Goal: Task Accomplishment & Management: Complete application form

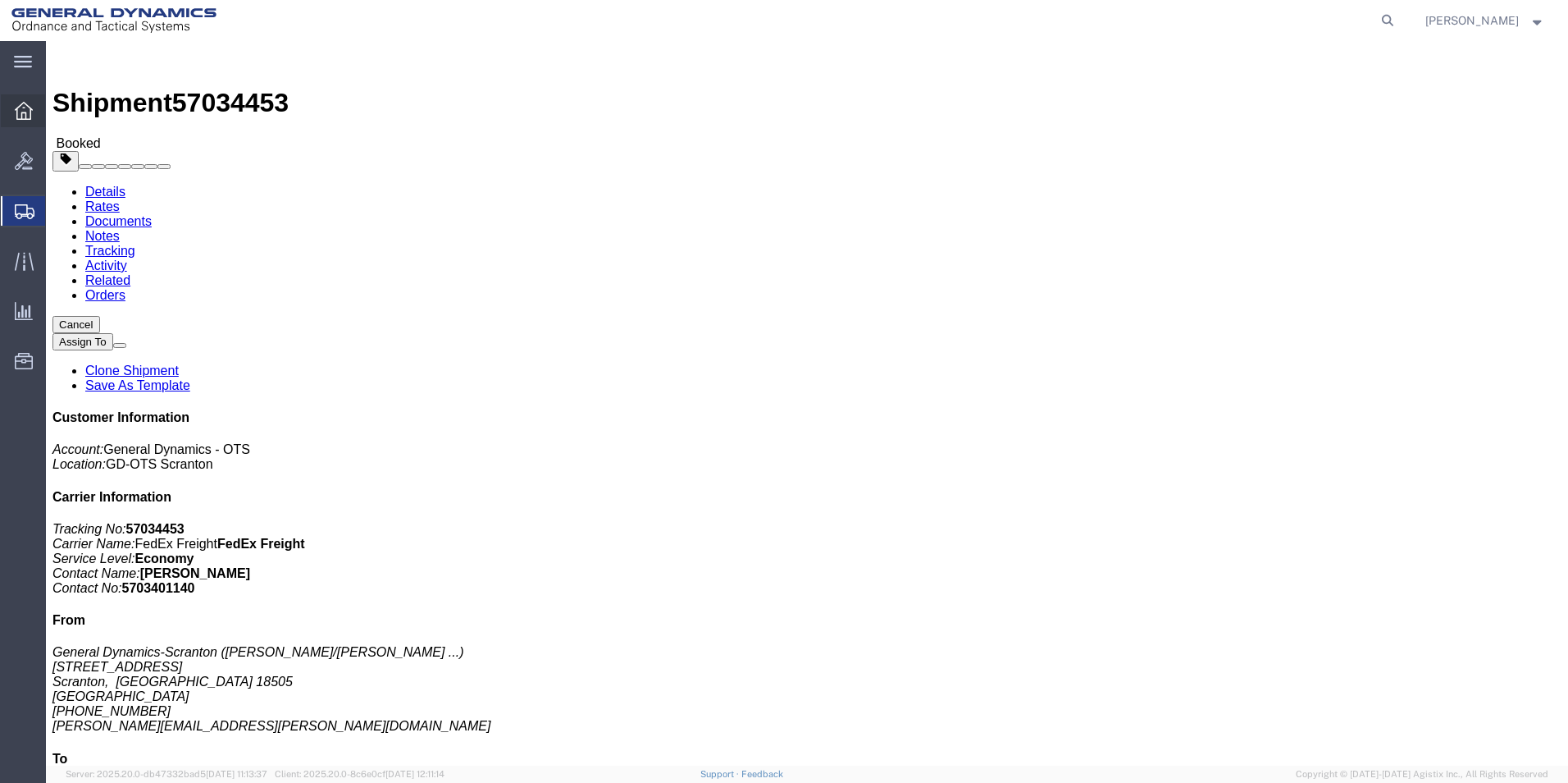
click at [25, 109] on icon at bounding box center [24, 110] width 18 height 18
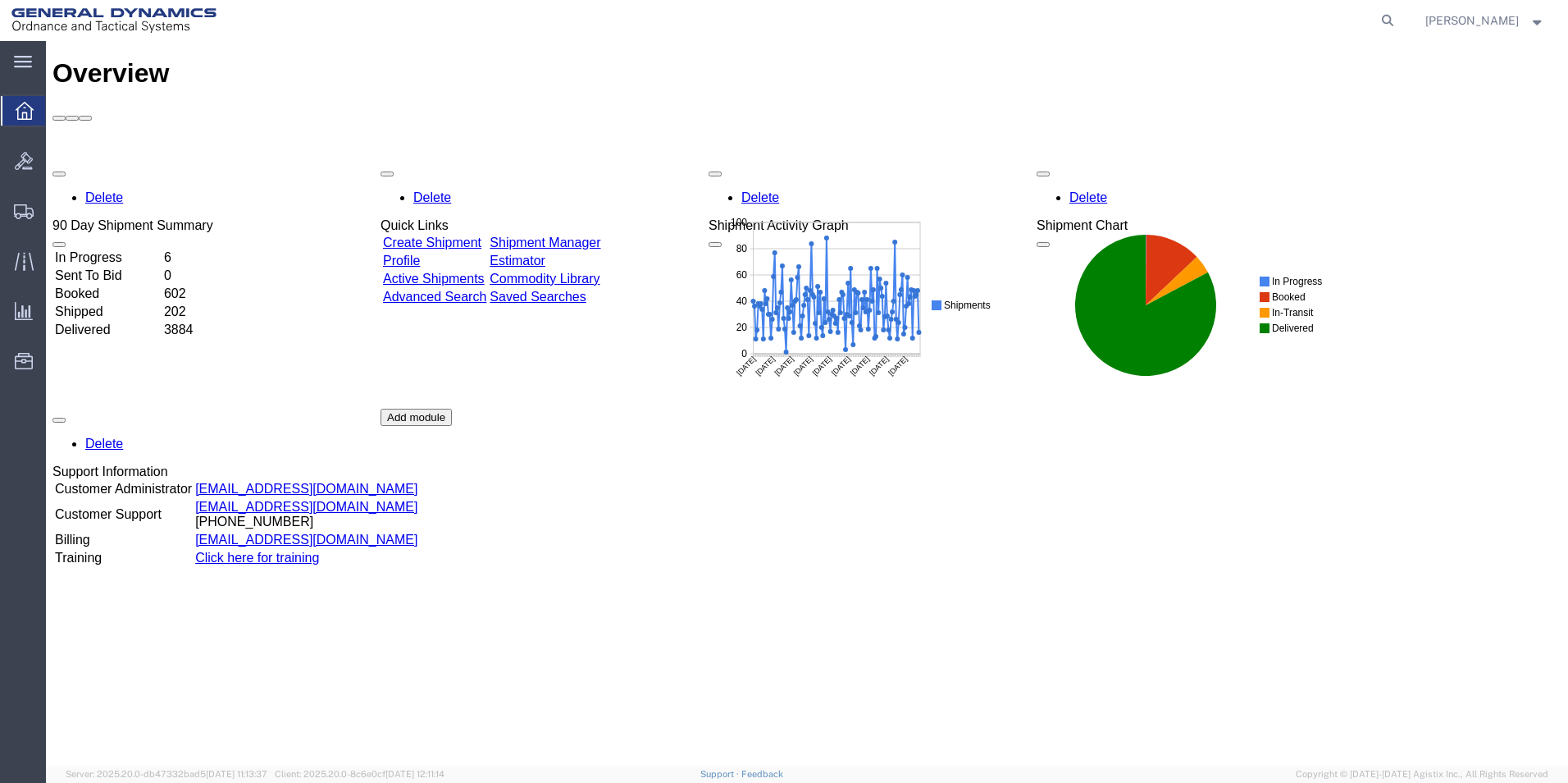
click at [478, 235] on link "Create Shipment" at bounding box center [432, 242] width 98 height 14
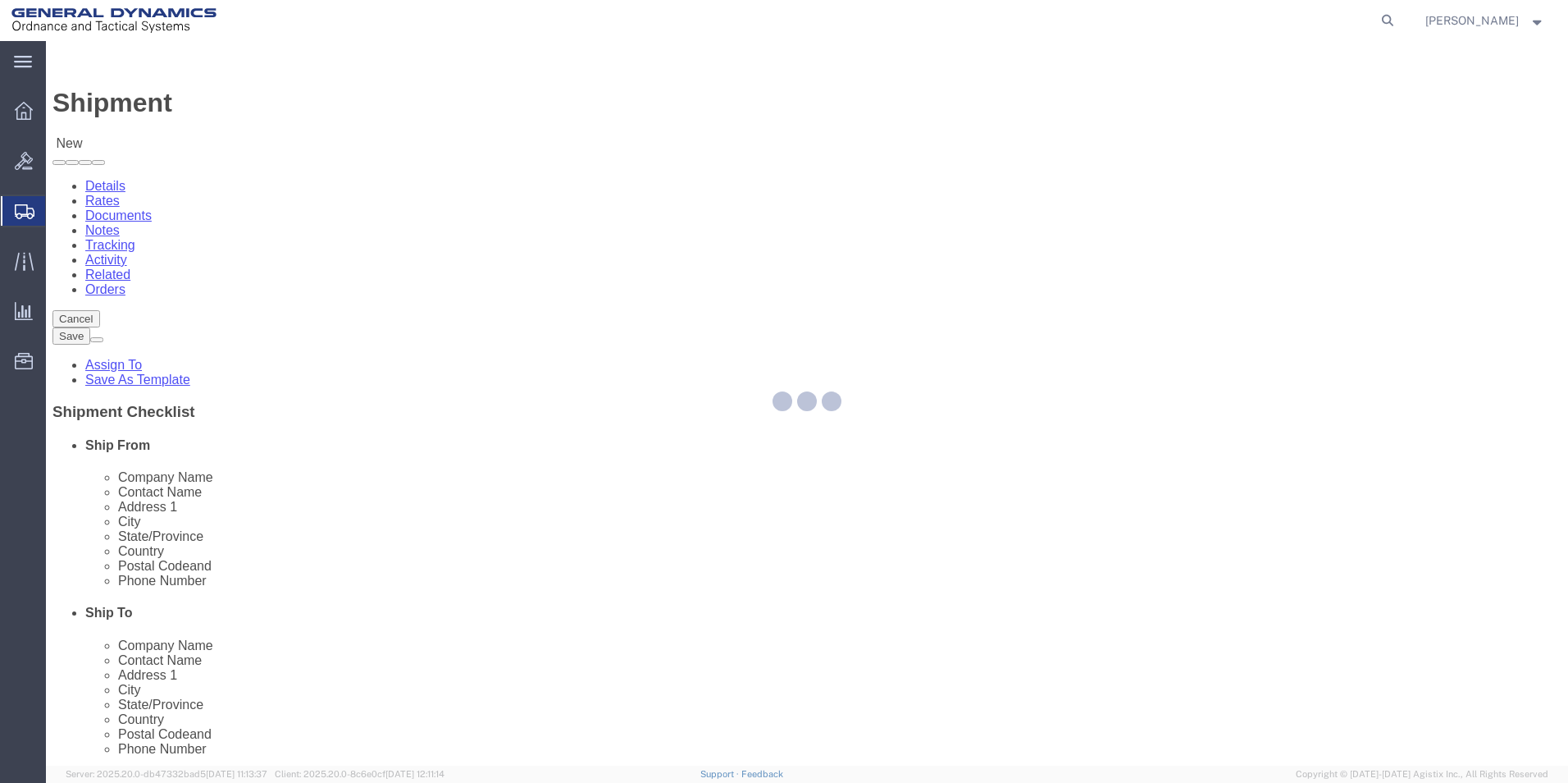
select select
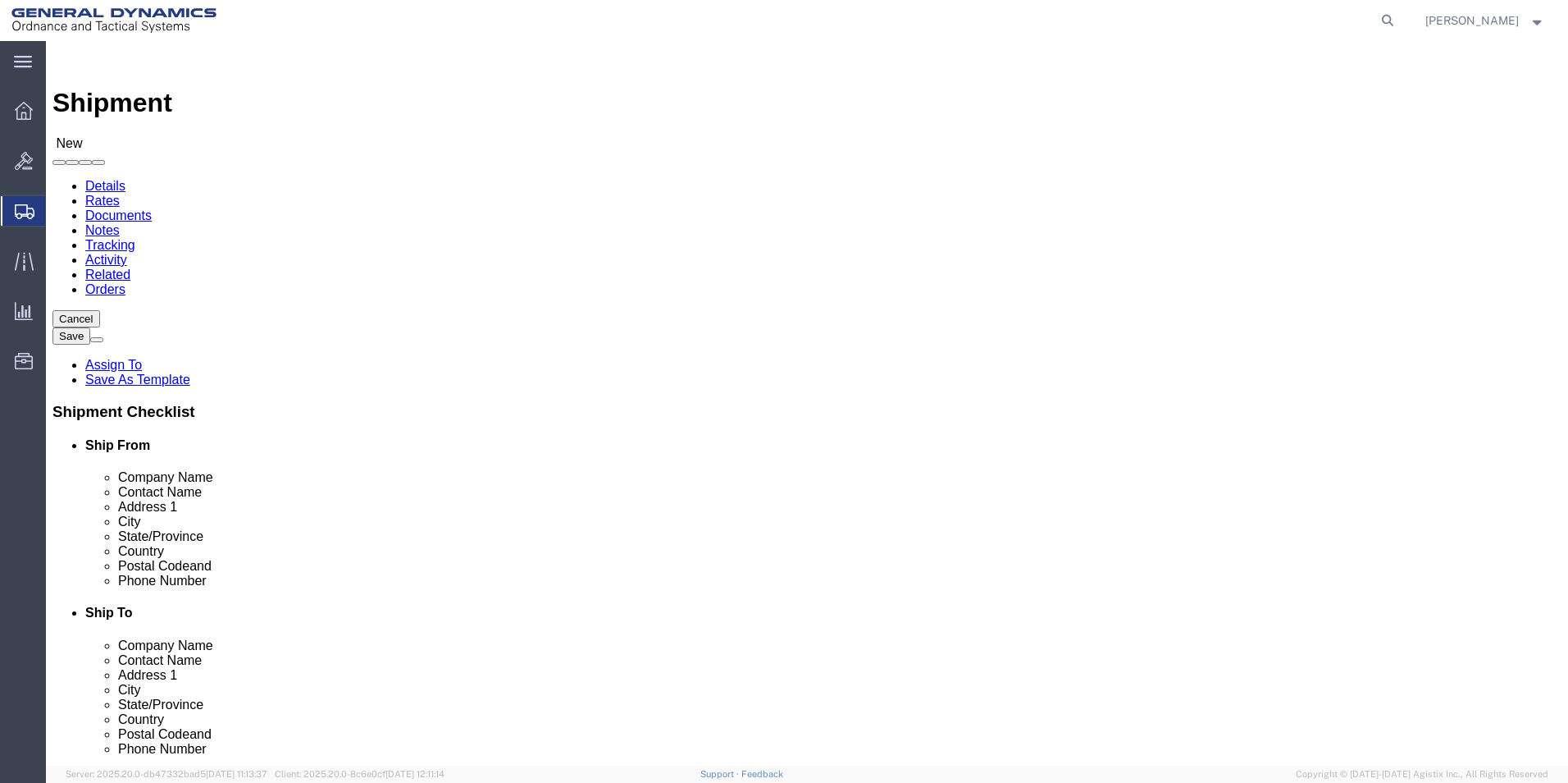
click input "text"
type input "Britney"
click p "- General Dynamics-Scranton - (Britney Atkins) 156 Cedar Ave, Scranton, PA, 185…"
select select
type input "General Dynamics-Scranton"
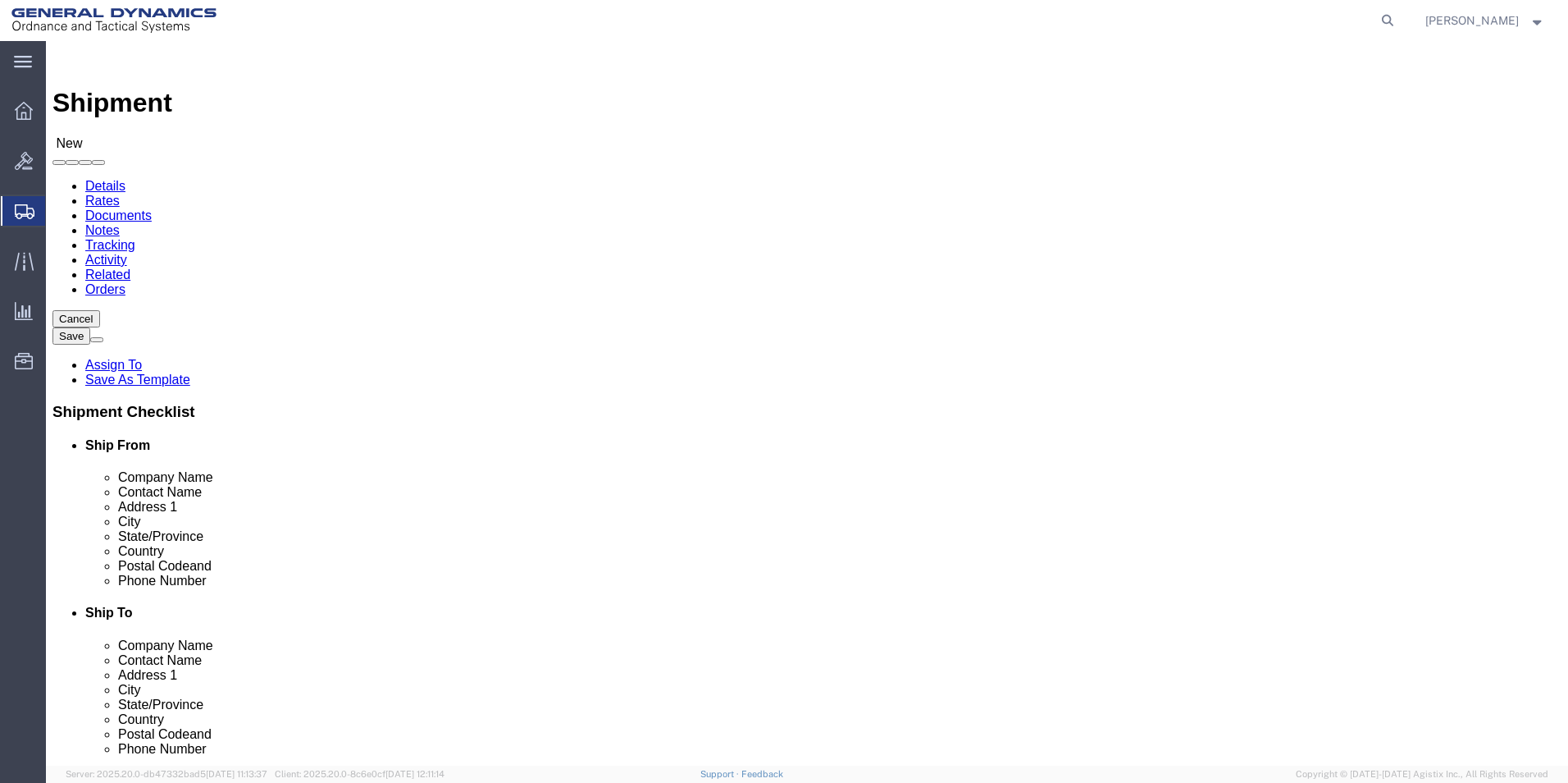
type input "Britney Atkins"
type input "156 Cedar Ave"
type input "Scranton"
type input "18505"
type input "570-340-1140"
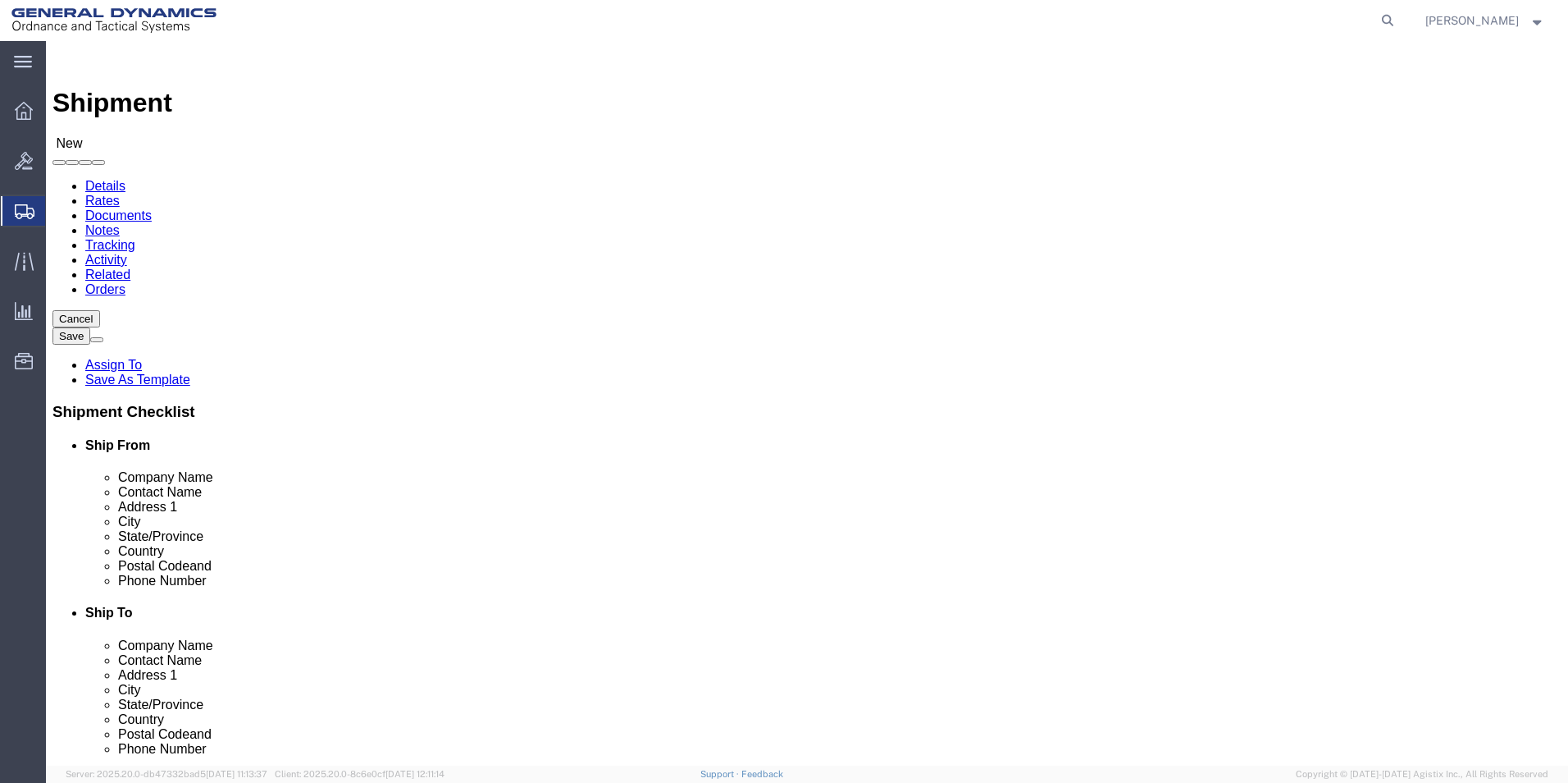
type input "britney.atkins@gd-ots.com"
checkbox input "true"
select select "PA"
type input "Britney Atkins/Mike Moffitt"
click input "text"
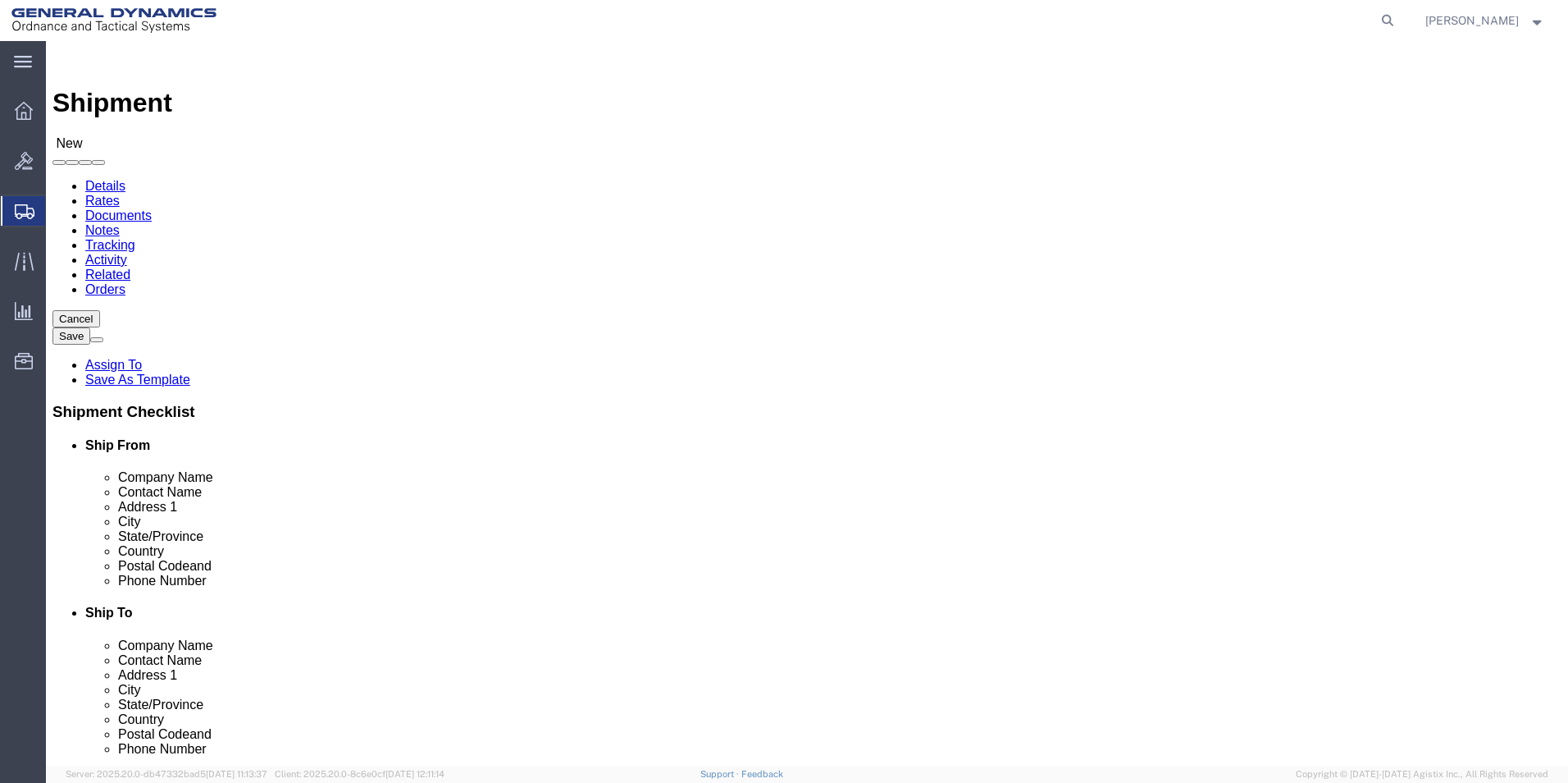
type input "AnalysisPlus Lab"
type input "7451 Winton Drive"
drag, startPoint x: 857, startPoint y: 338, endPoint x: 802, endPoint y: 338, distance: 55.0
click div "7451 Winton Drive"
click input "text"
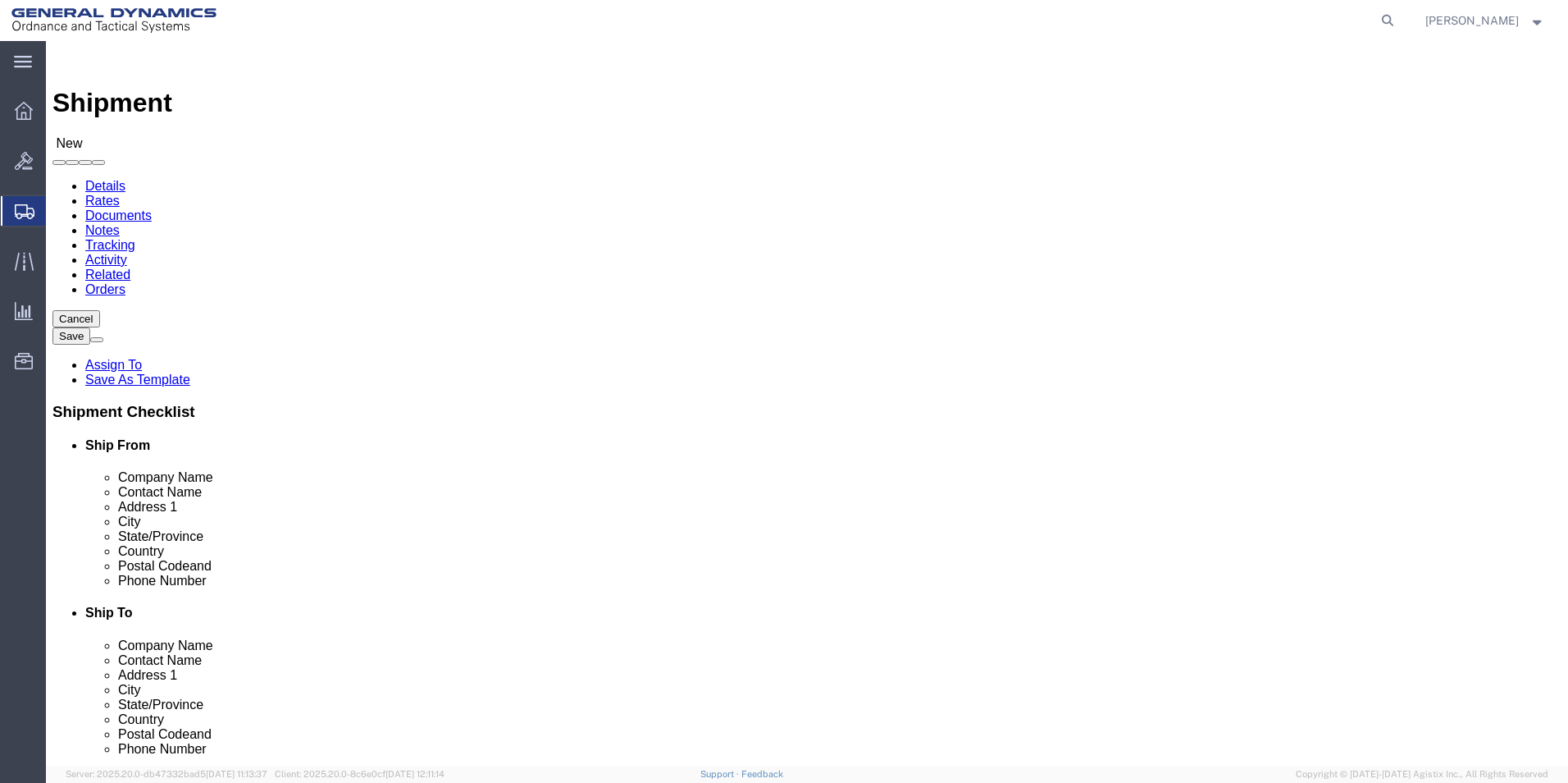
paste input "7451 Winton Drive"
type input "7451 Winton Drive"
select select
click input "text"
type input "PO BOX 68983"
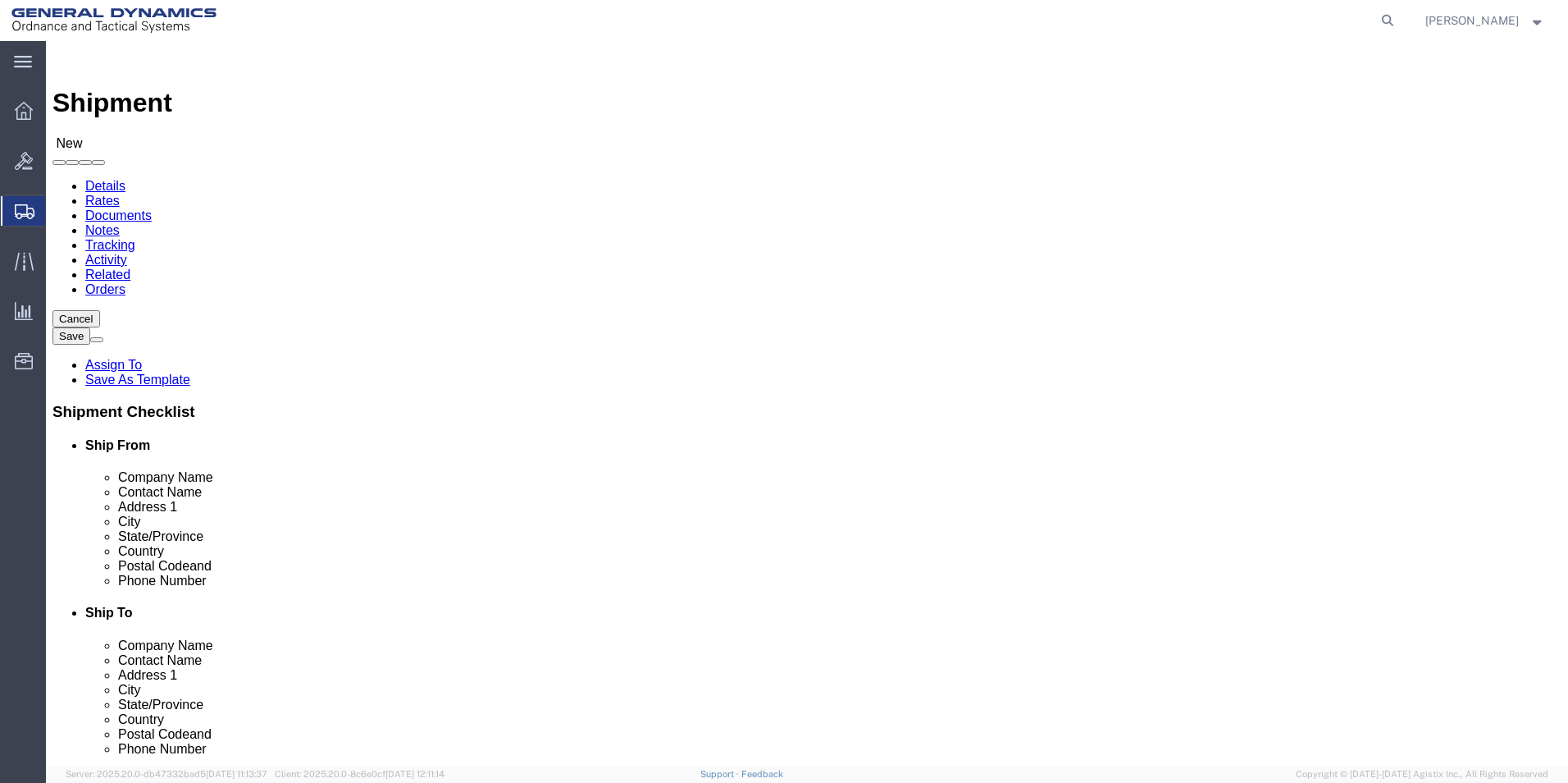
type input "U"
type input "Indianaoplis"
select select
type input "i"
type input "in"
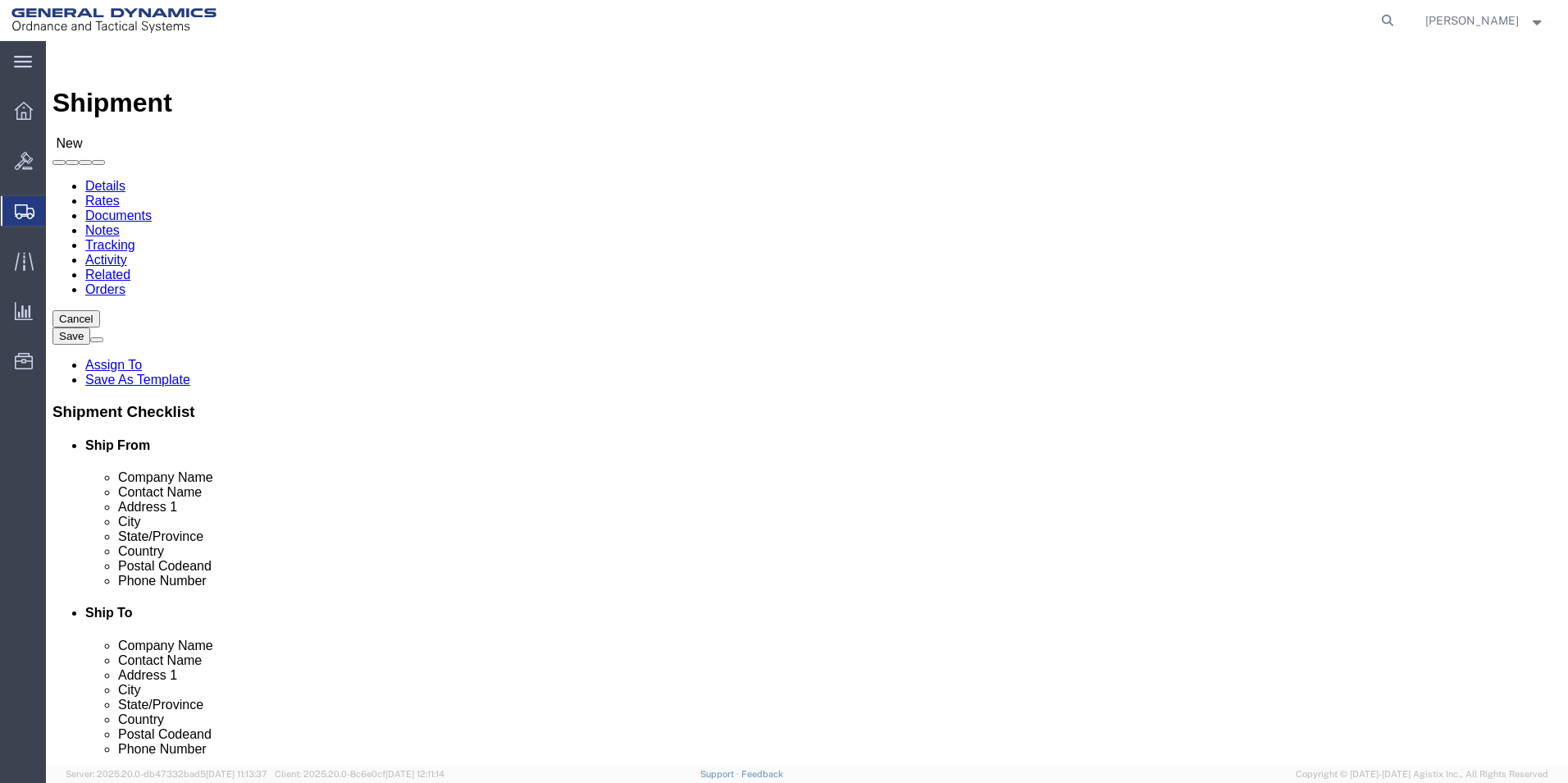
type input "in"
select select
select select "IN"
click input "Postal Code"
type input "7"
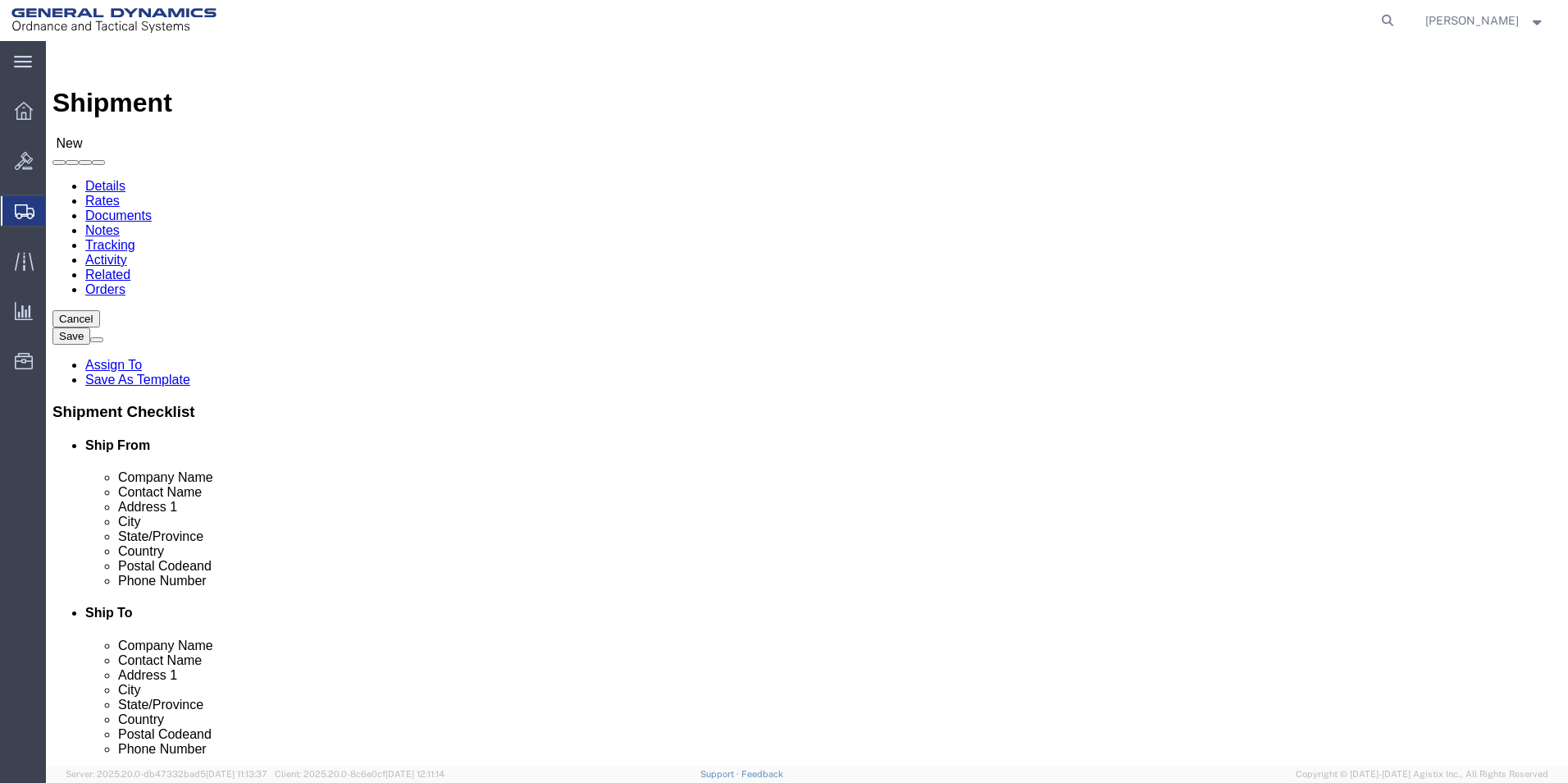
type input "46268"
select select
click input "Ship To Location / Contact Name : This field is required."
type input "Lab Samples"
click input "text"
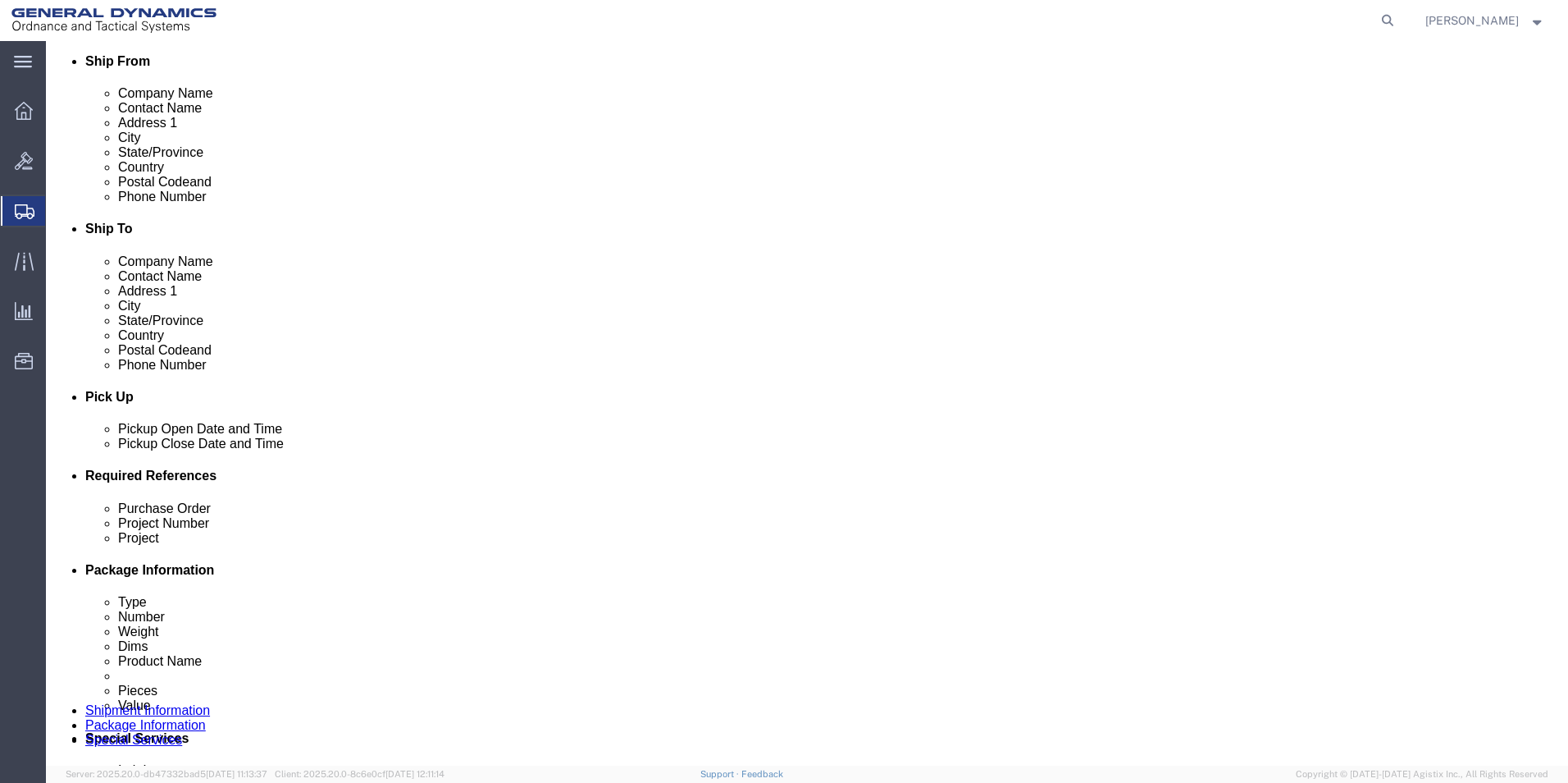
scroll to position [410, 0]
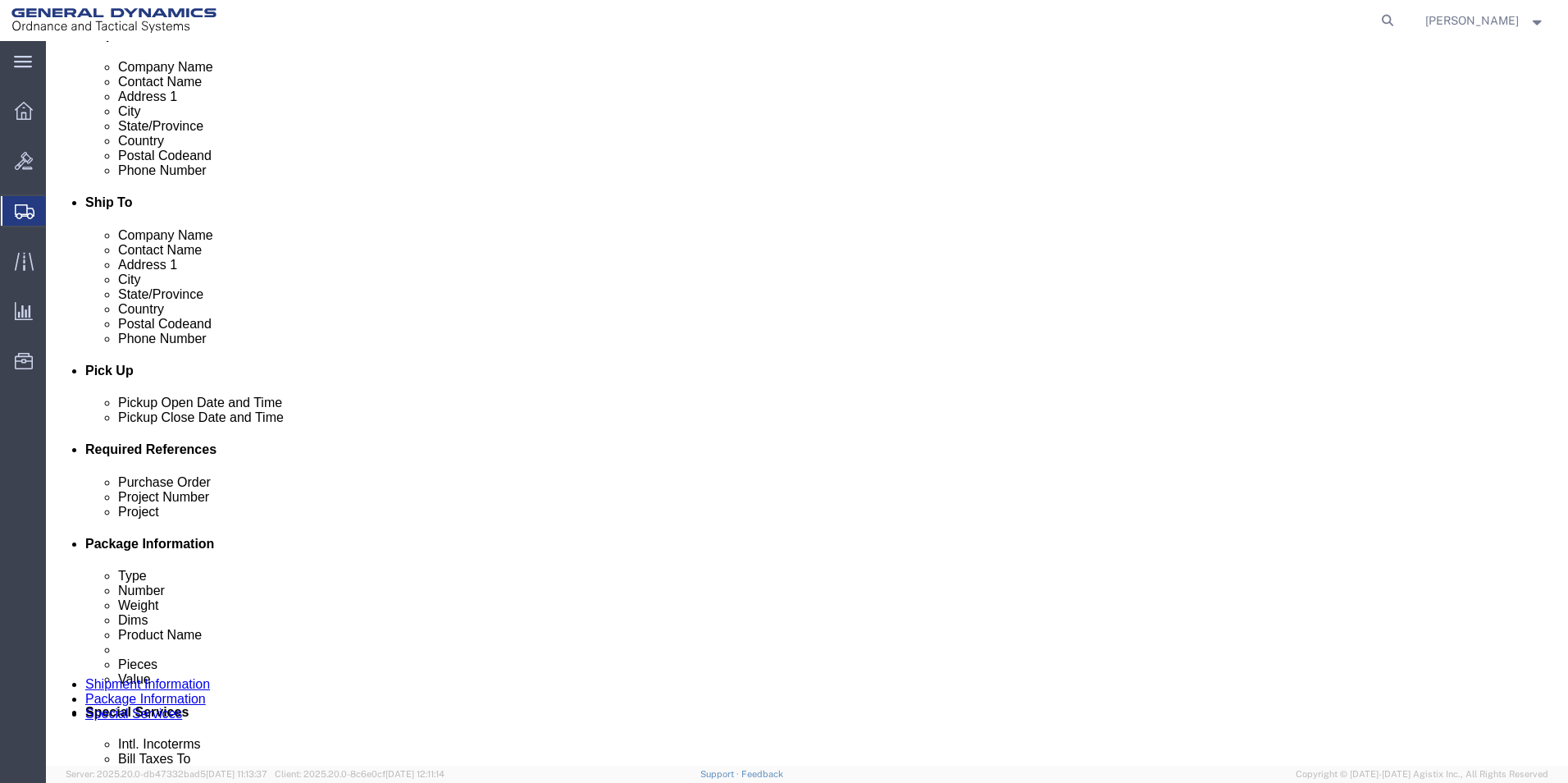
type input "18663414396"
click input "text"
type input "na"
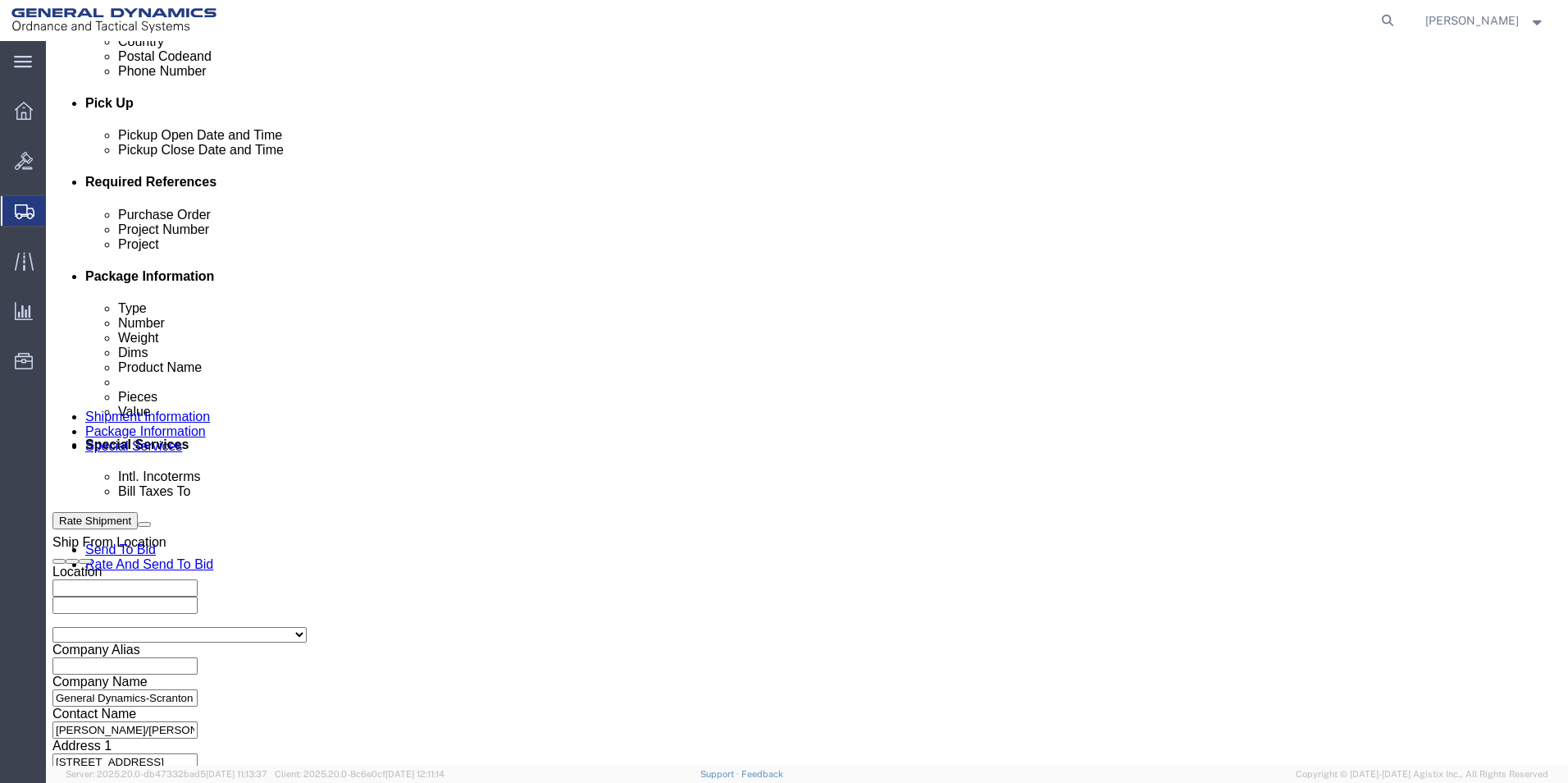
scroll to position [684, 0]
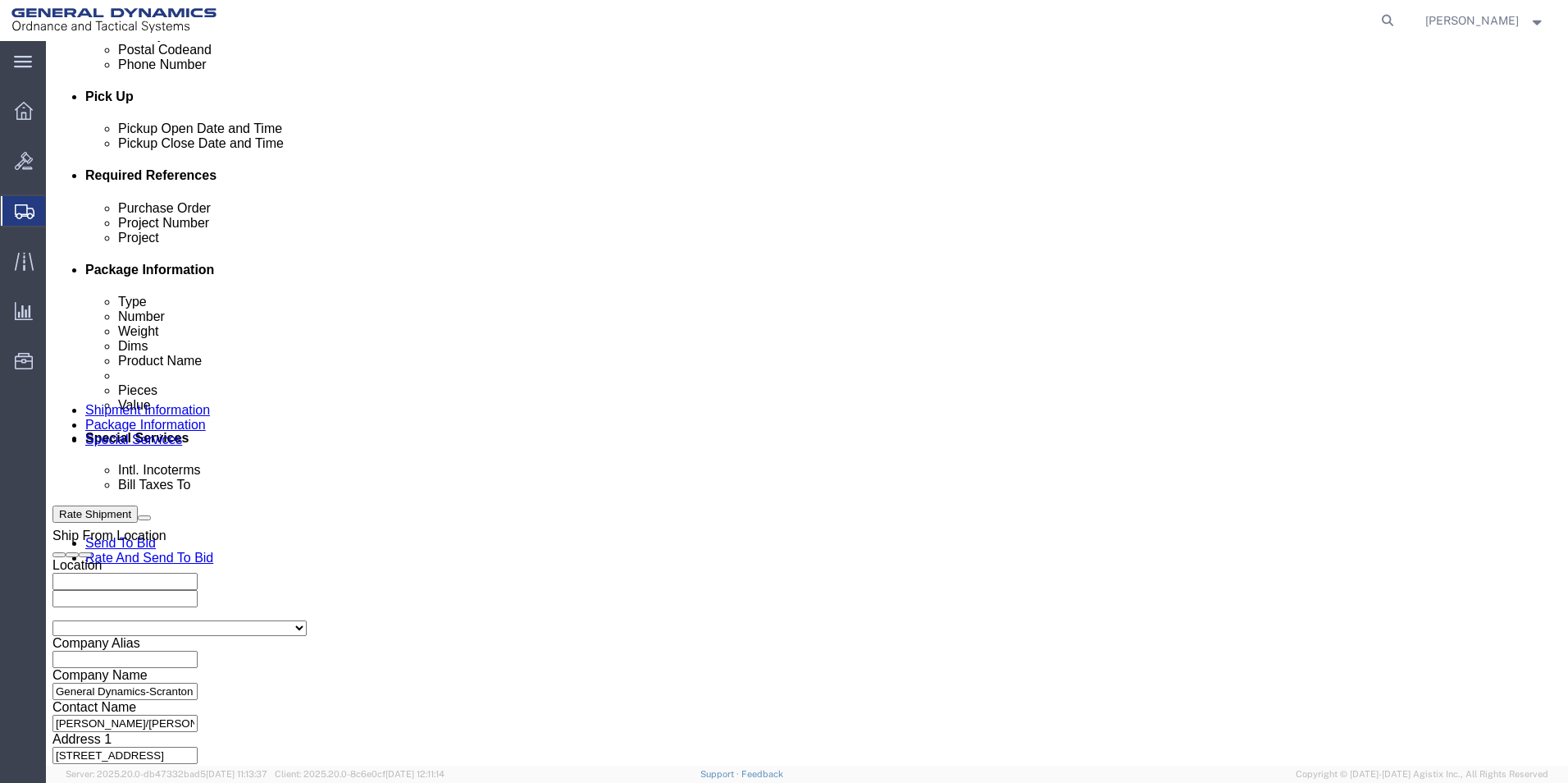
type input "na"
click button "Continue"
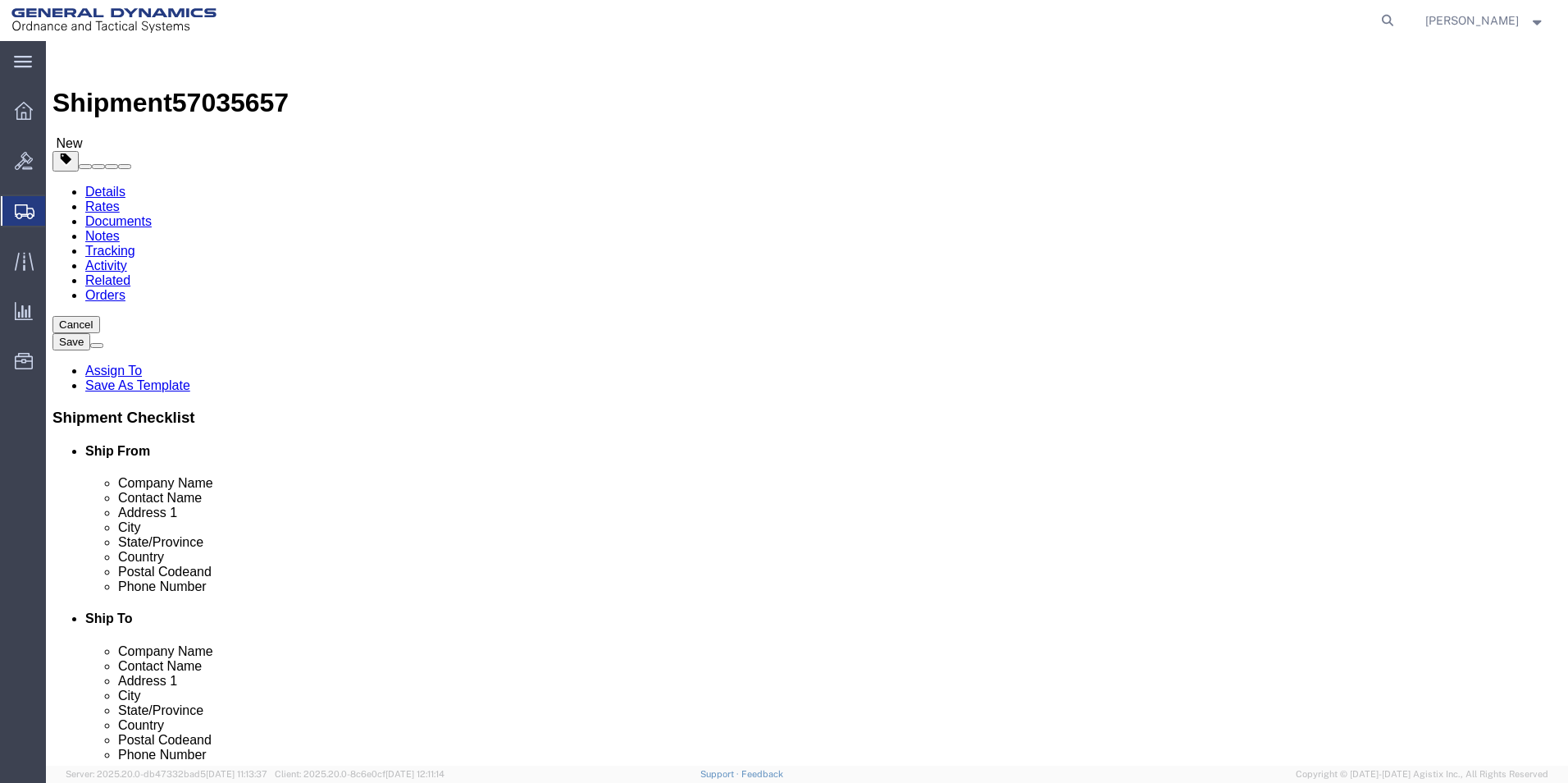
click select "Select Bale(s) Basket(s) Bolt(s) Bottle(s) Buckets Bulk Bundle(s) Can(s) Cardbo…"
select select "SBX"
click select "Select Bale(s) Basket(s) Bolt(s) Bottle(s) Buckets Bulk Bundle(s) Can(s) Cardbo…"
type input "12.25"
type input "11.00"
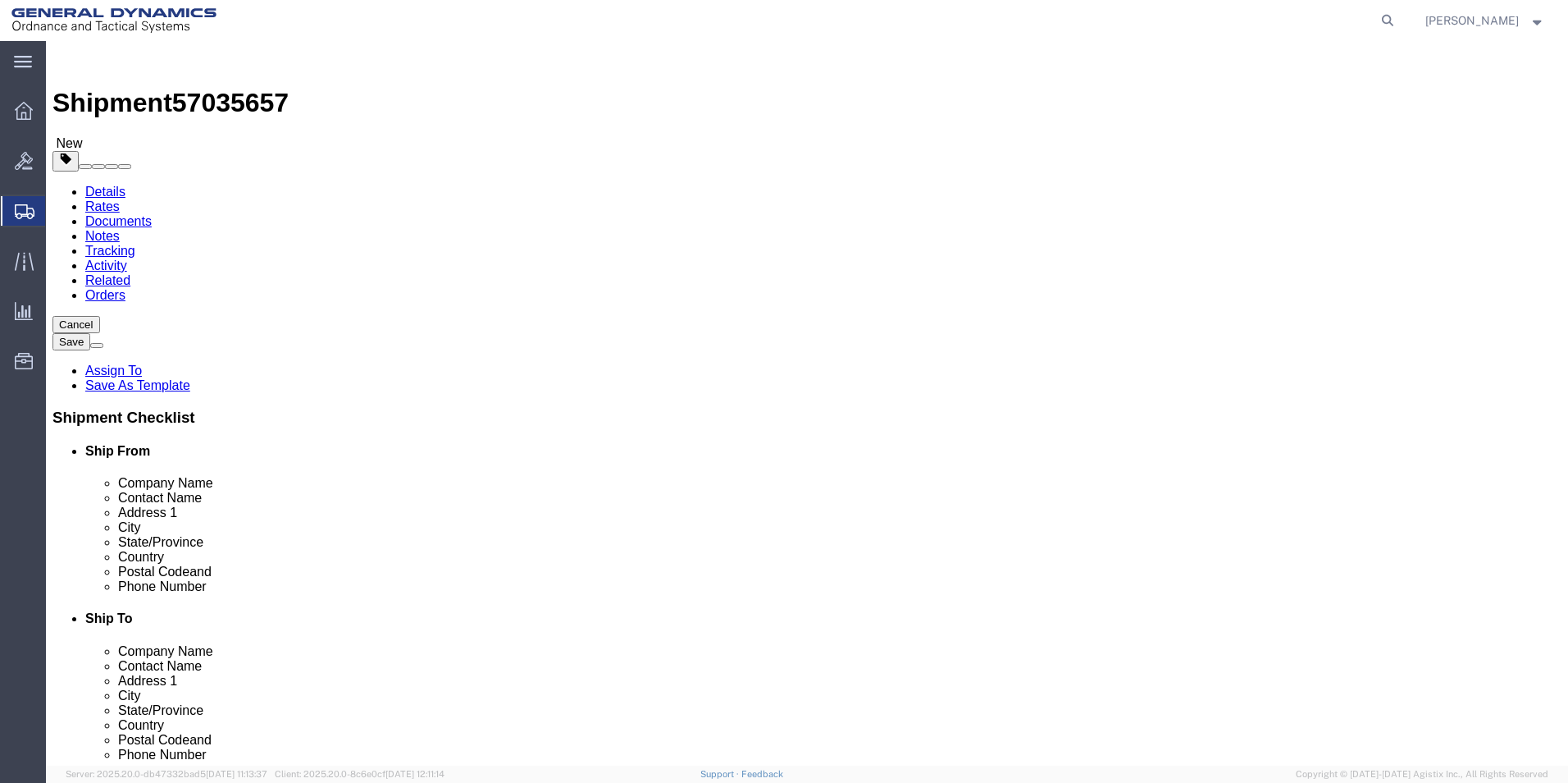
type input "1.50"
drag, startPoint x: 234, startPoint y: 381, endPoint x: 201, endPoint y: 380, distance: 33.0
click div "Weight 0.00 Select kgs lbs Ship. t°"
type input "5.00"
click link "Add Content"
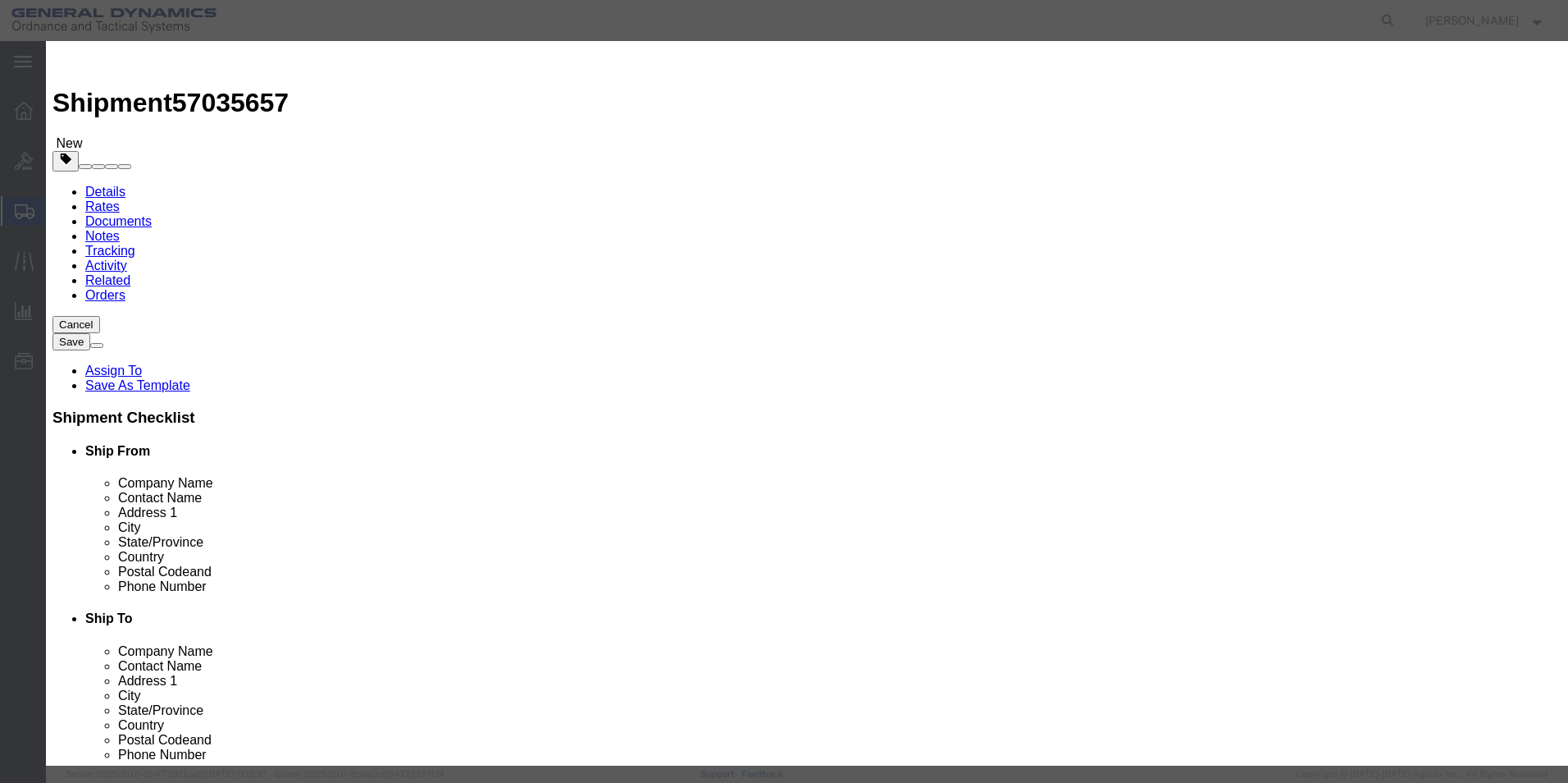
click input "text"
type input "Oil Samples"
type input "4"
type input "200"
click button "Save & Close"
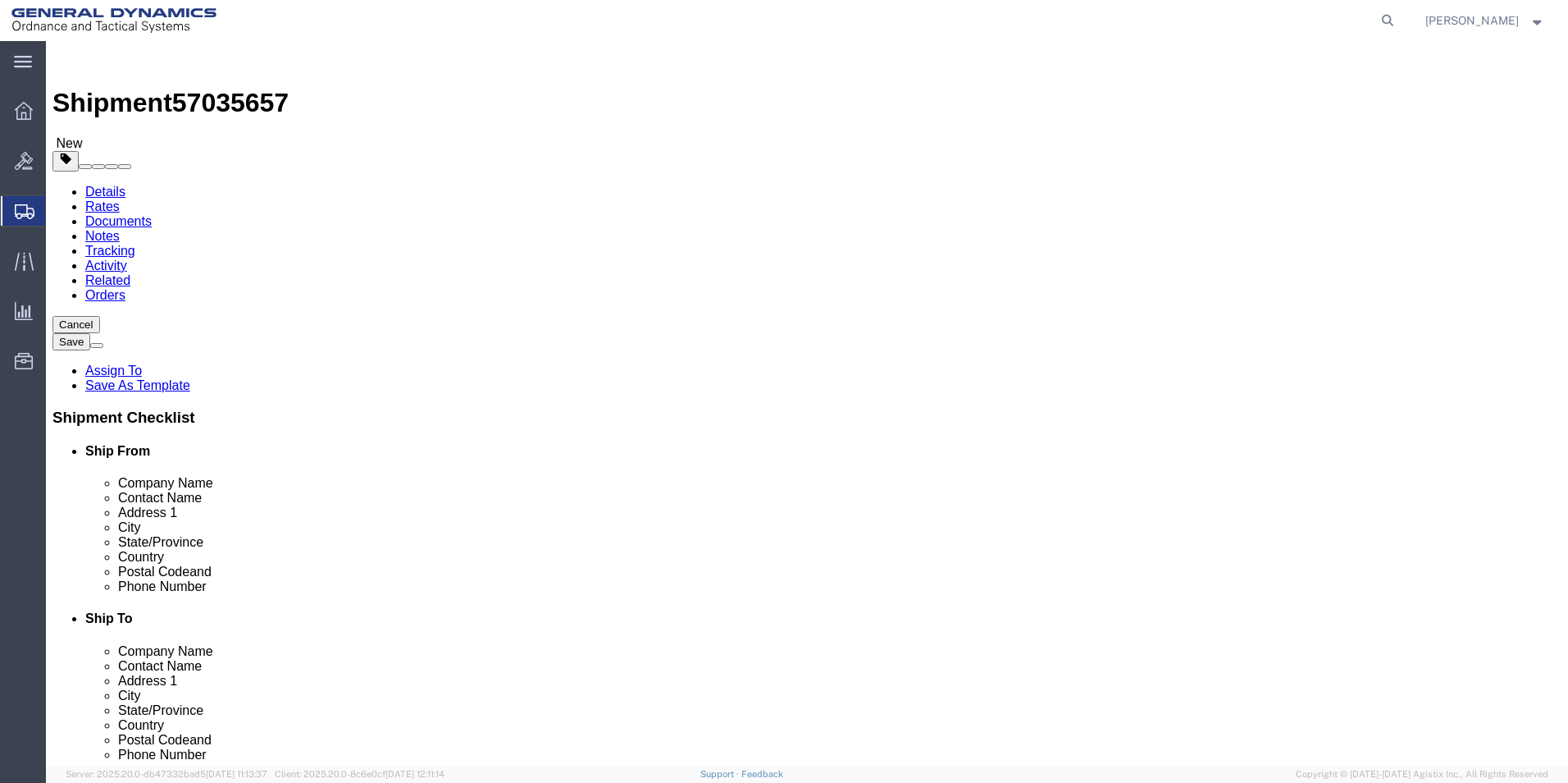
click button "Continue"
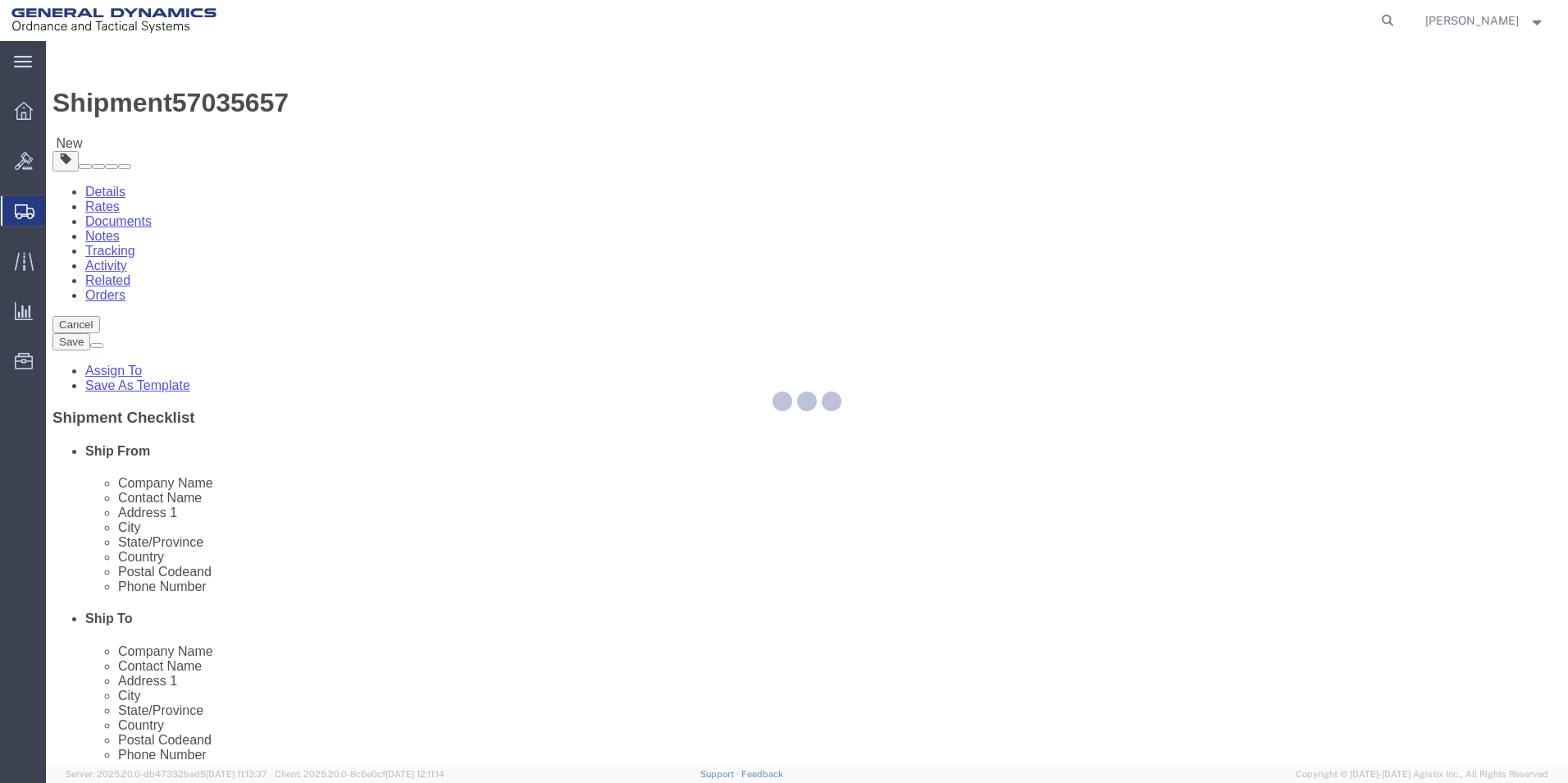
select select
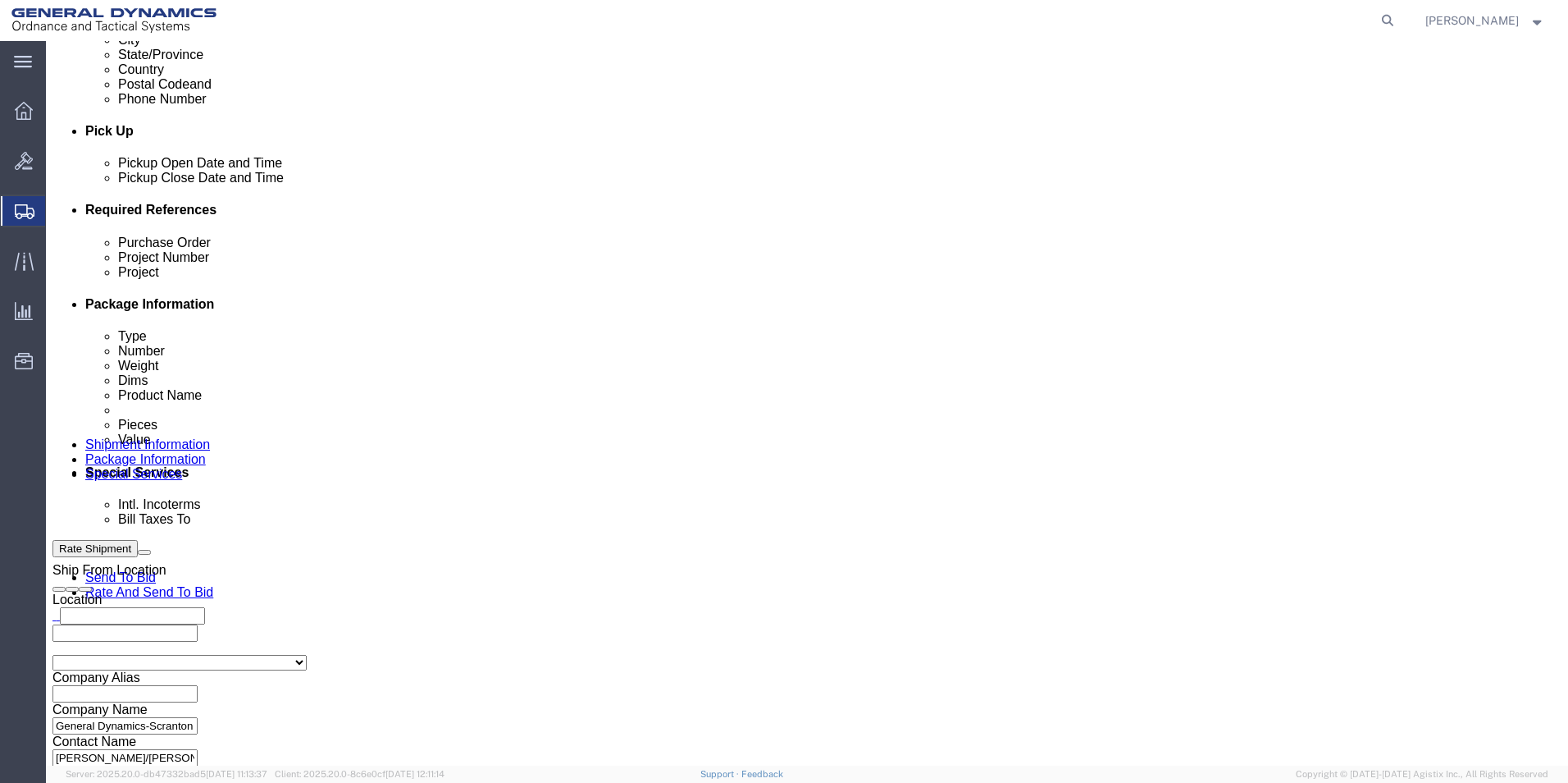
scroll to position [656, 0]
click select "Select Recipient Account Sender/Shipper Third Party Account"
select select "SHIP"
click select "Select Recipient Account Sender/Shipper Third Party Account"
click div "Billing Location Select Select My Profile Location GD-OTS Anniston (Commerce) G…"
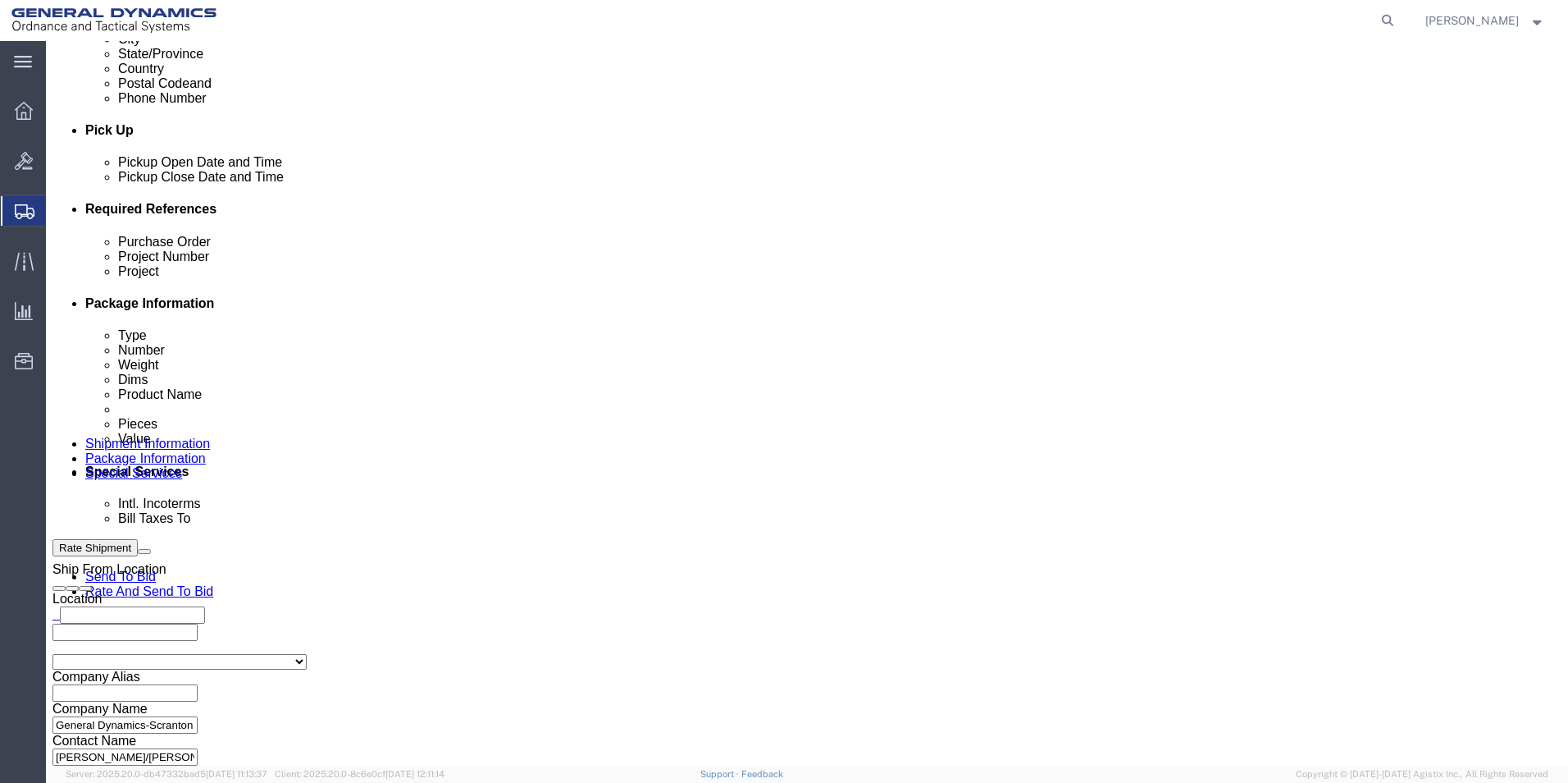
click button "Rate Shipment"
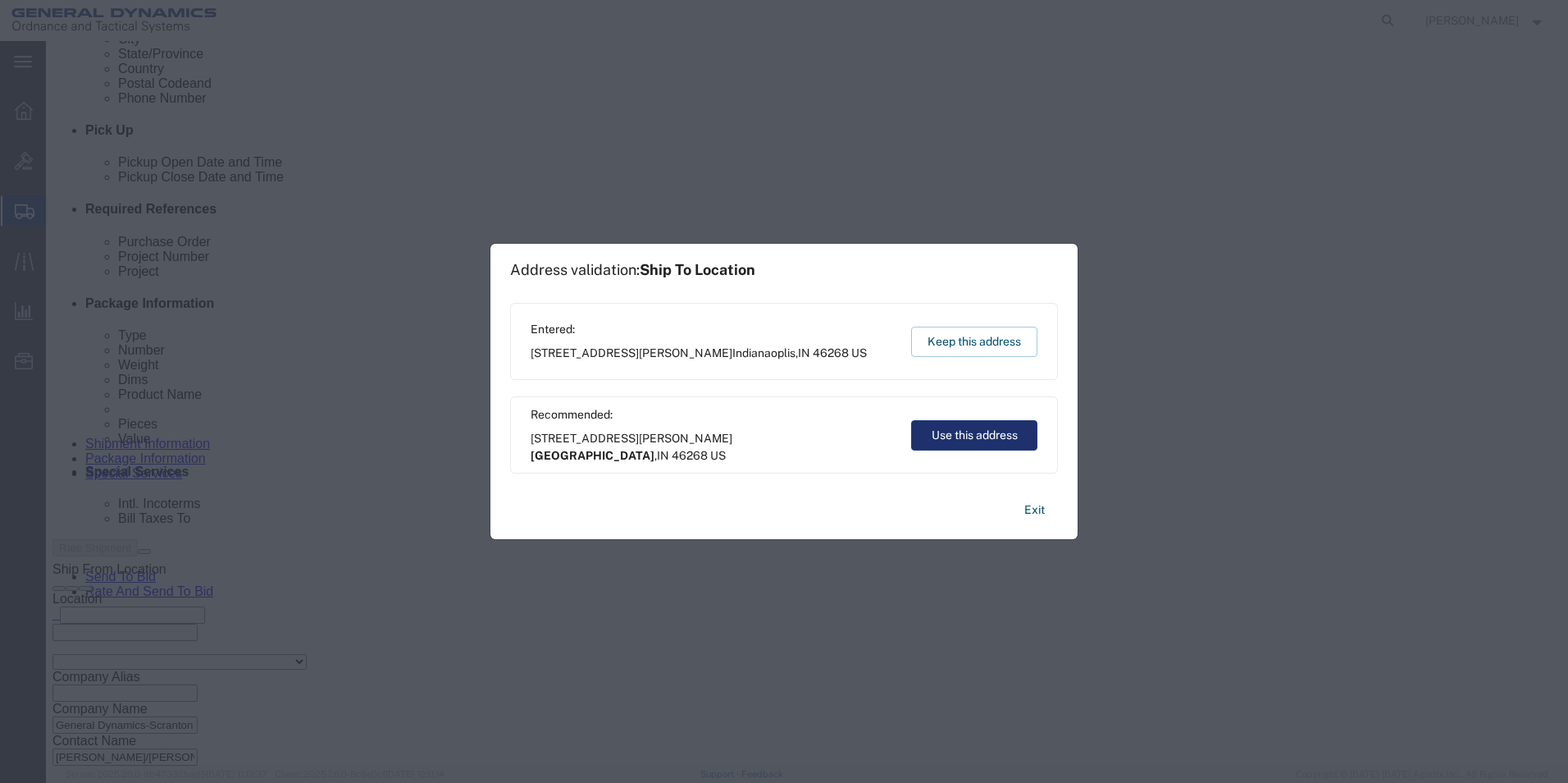
click at [956, 436] on button "Use this address" at bounding box center [974, 435] width 126 height 30
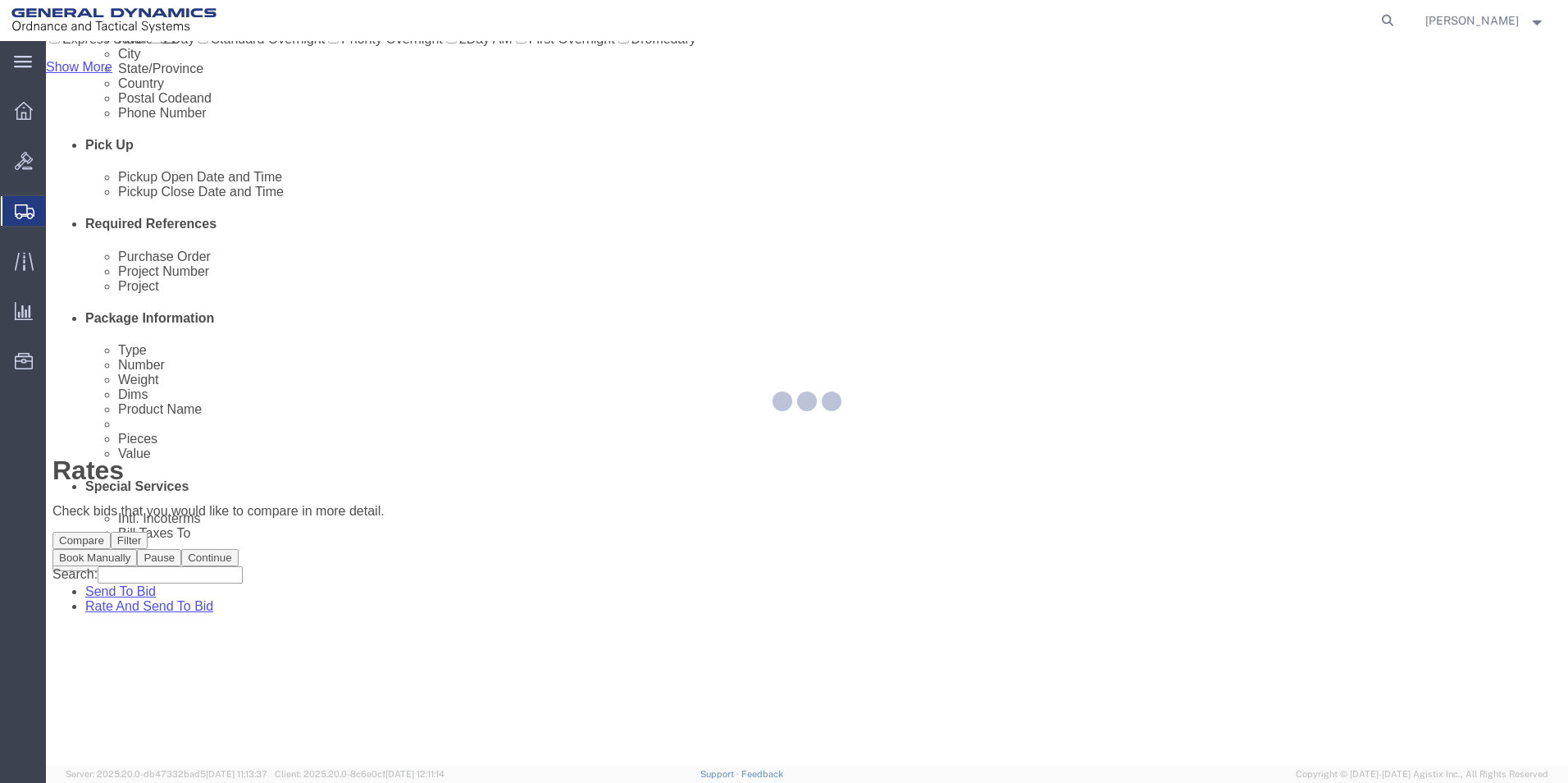
scroll to position [0, 0]
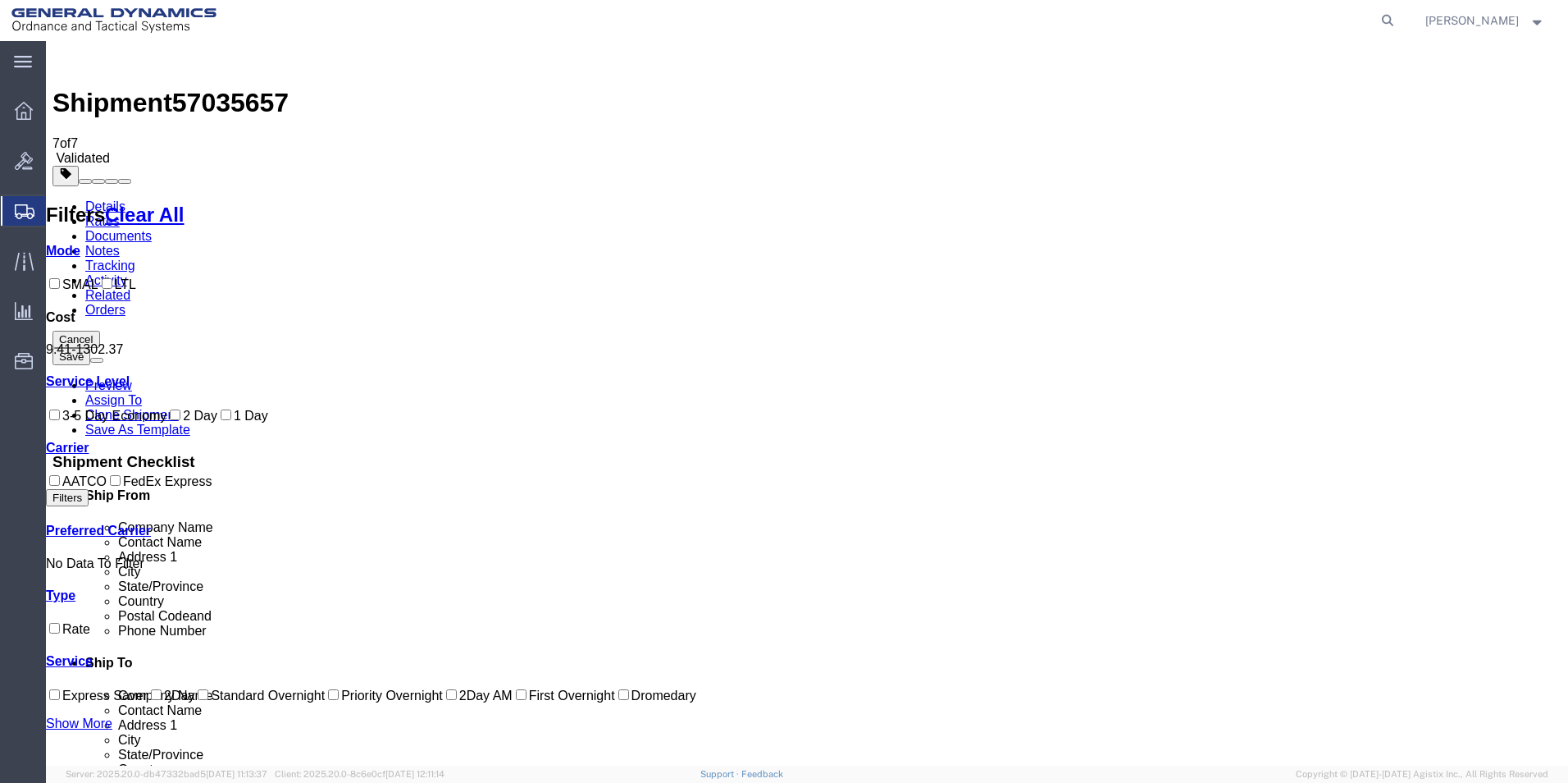
click at [113, 199] on link "Details" at bounding box center [106, 206] width 40 height 14
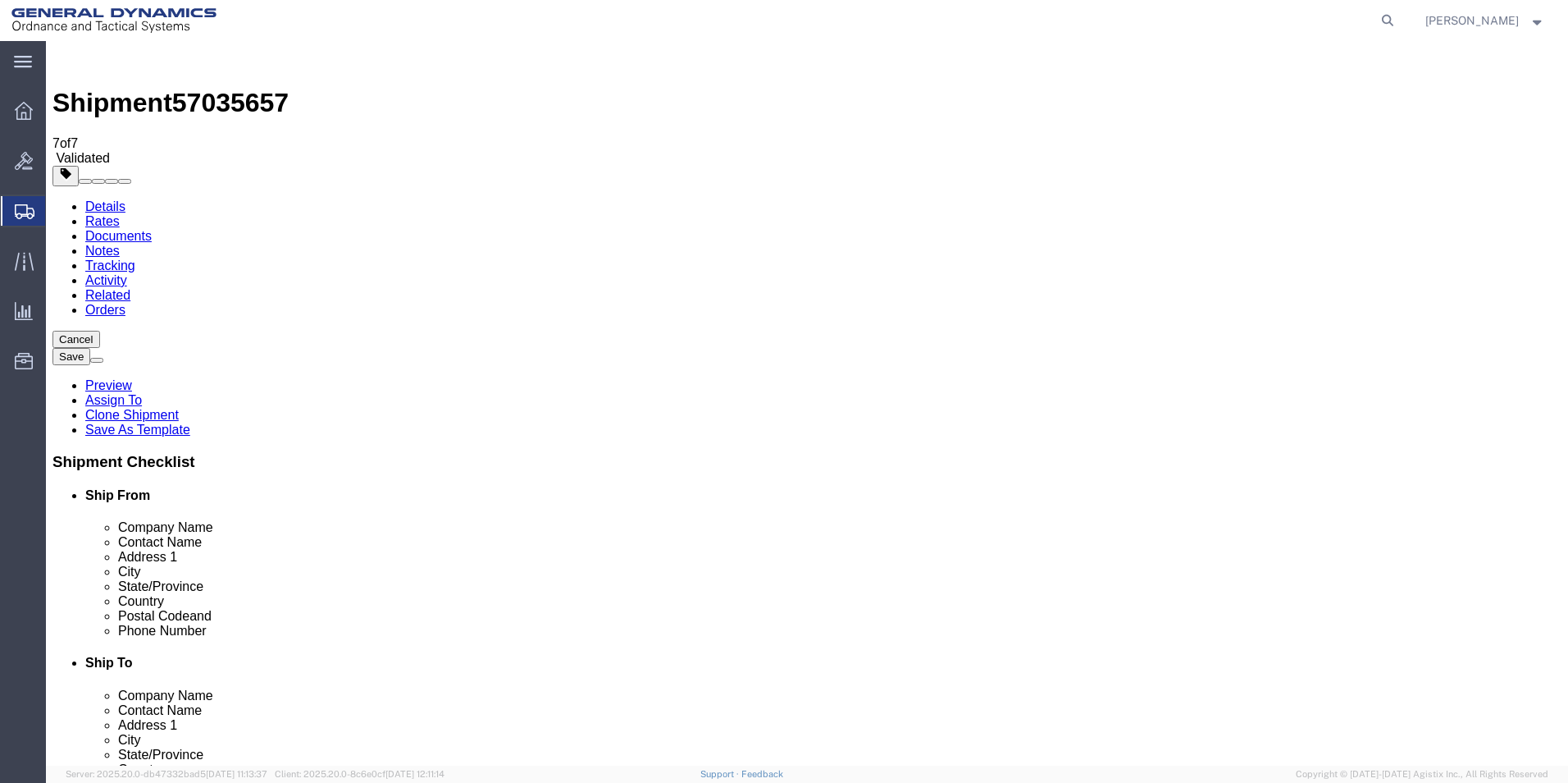
click input "Indianapolis"
click button "Rate Shipment"
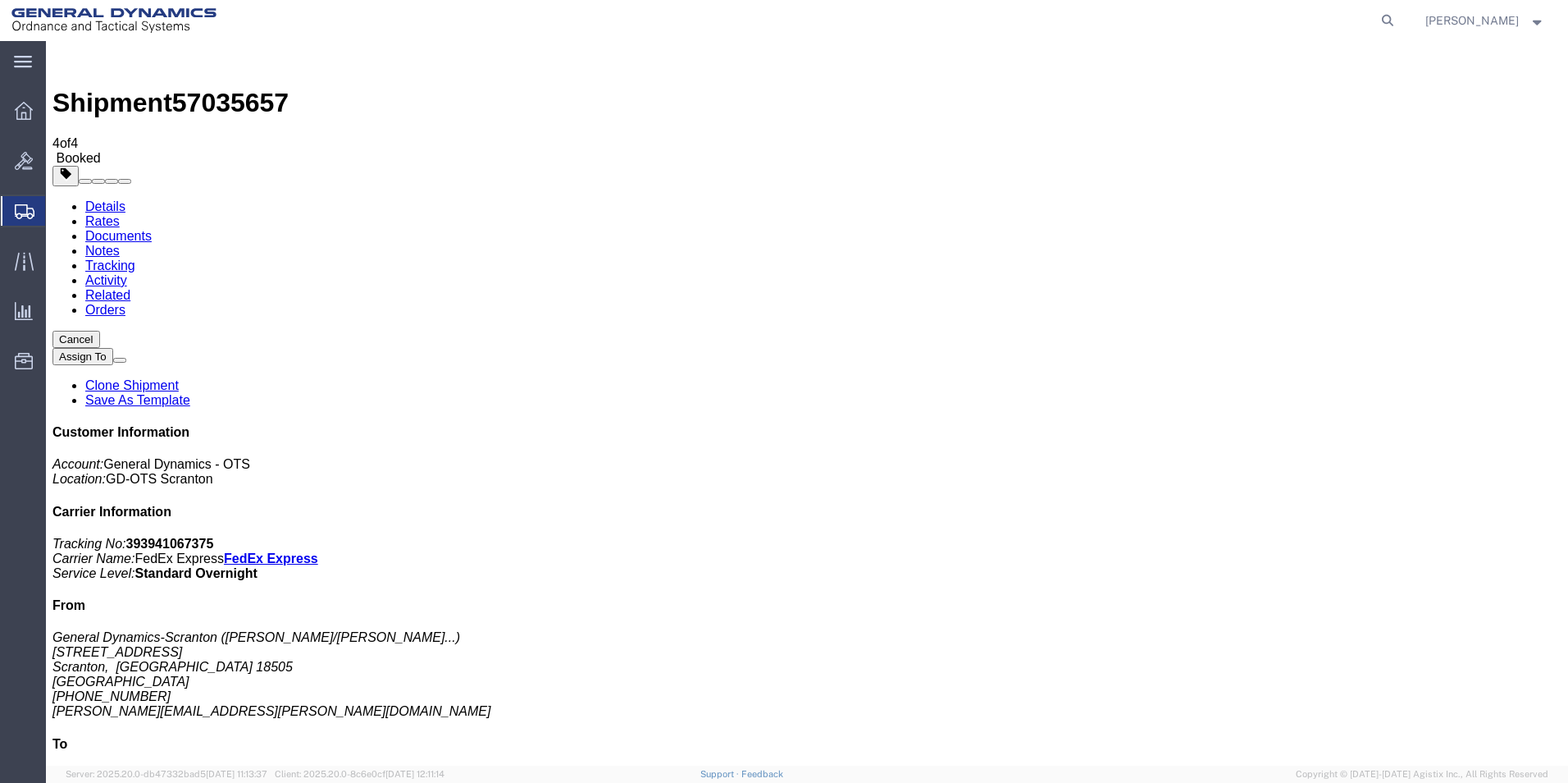
click at [14, 114] on div at bounding box center [24, 110] width 46 height 33
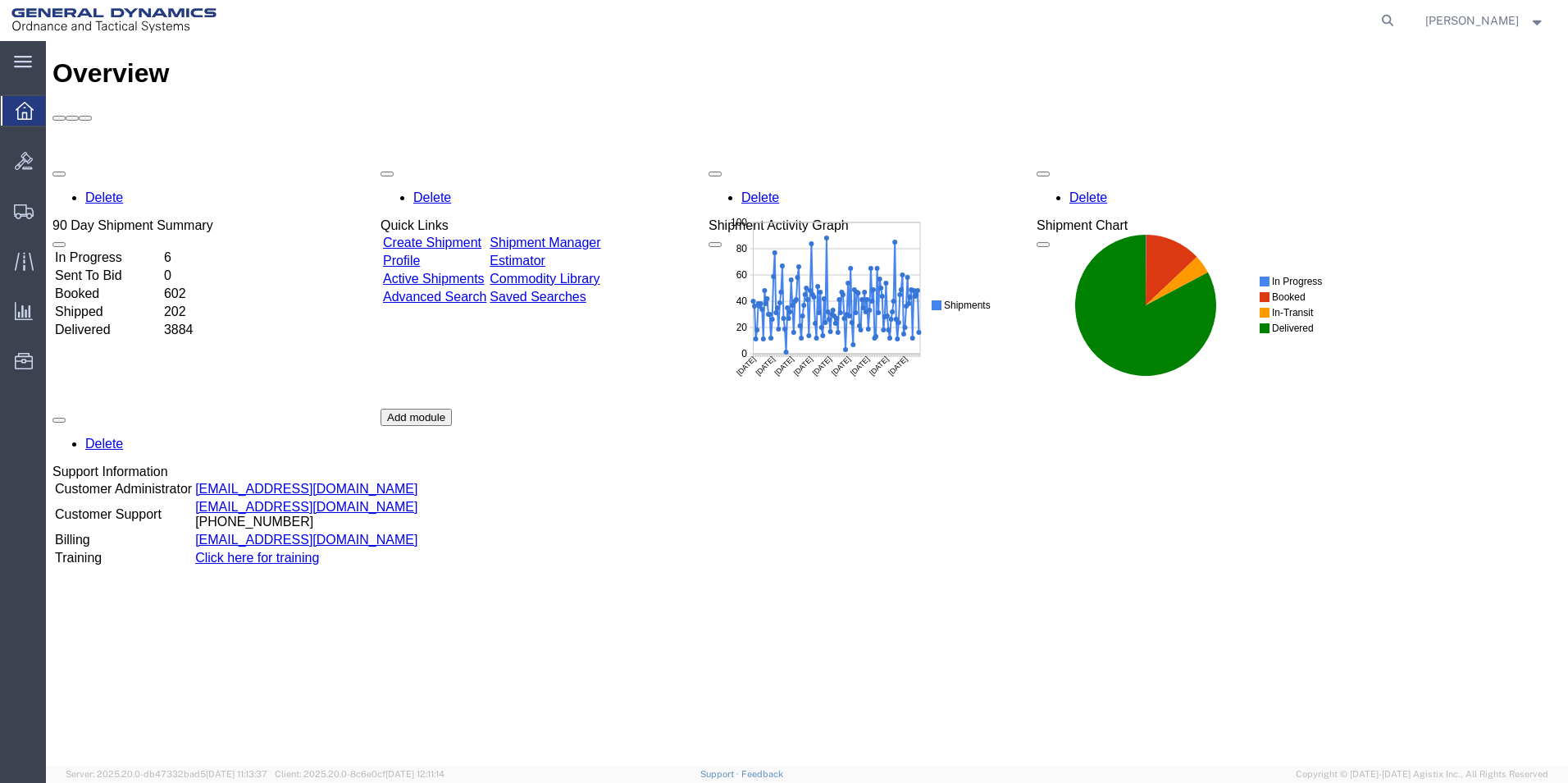
click at [481, 235] on link "Create Shipment" at bounding box center [432, 242] width 98 height 14
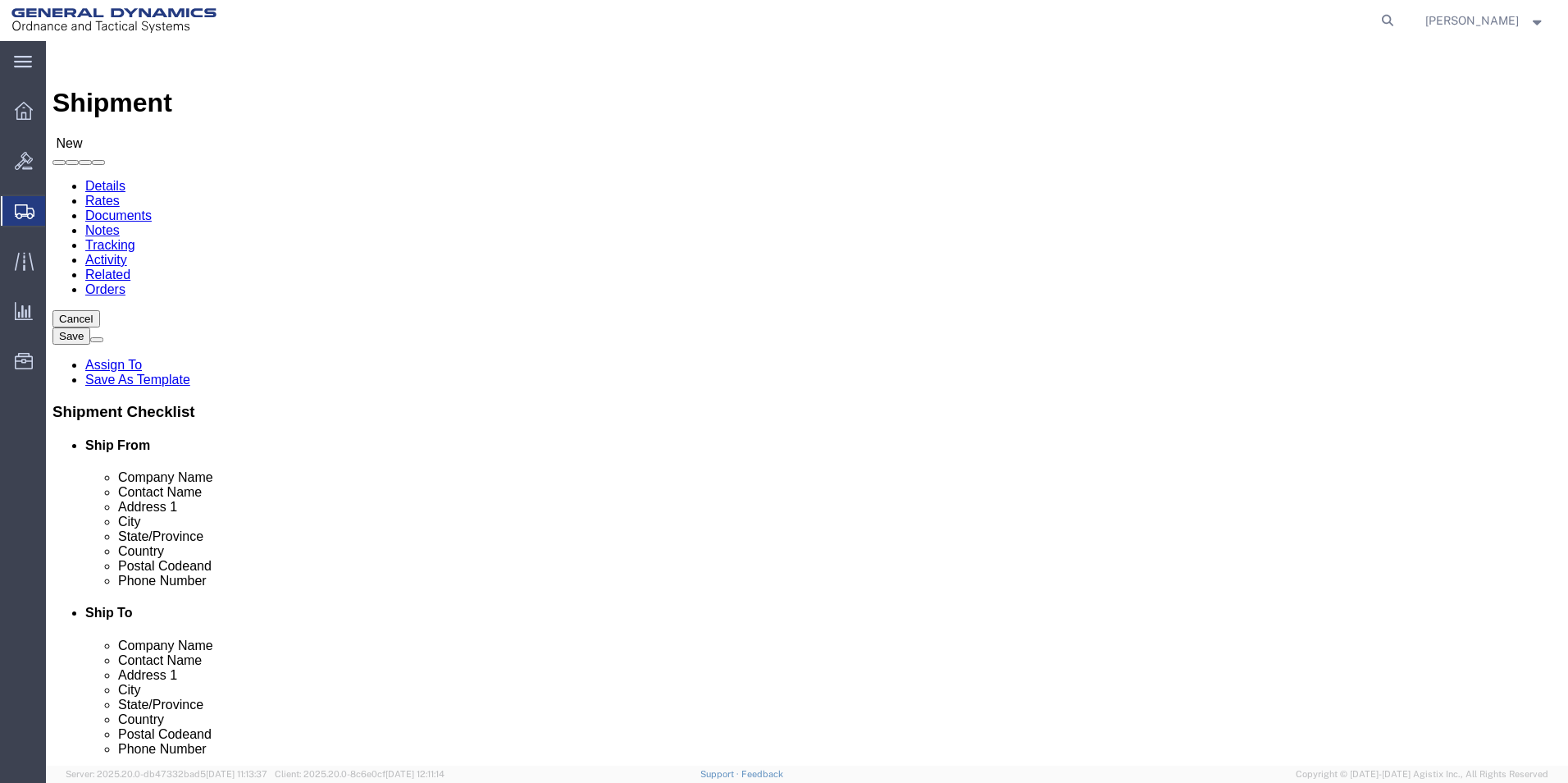
click input "text"
type input "bRITN"
click p "- General Dynamics-Scranton - (Britney Atkins) 156 Cedar Ave, Scranton, PA, 185…"
type input "General Dynamics-Scranton"
type input "Britney Atkins"
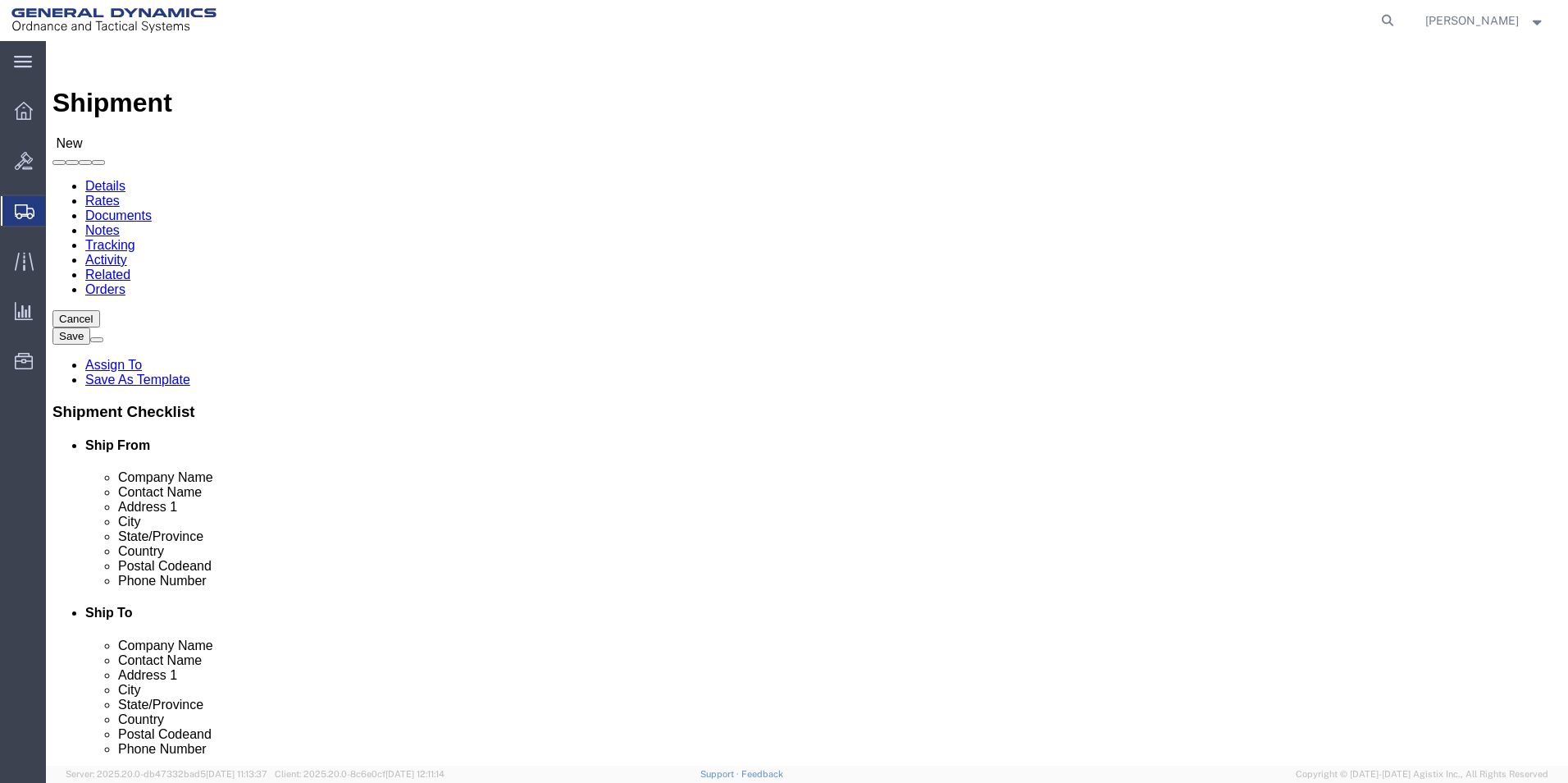
type input "156 Cedar Ave"
type input "Scranton"
type input "18505"
type input "570-340-1140"
type input "britney.atkins@gd-ots.com"
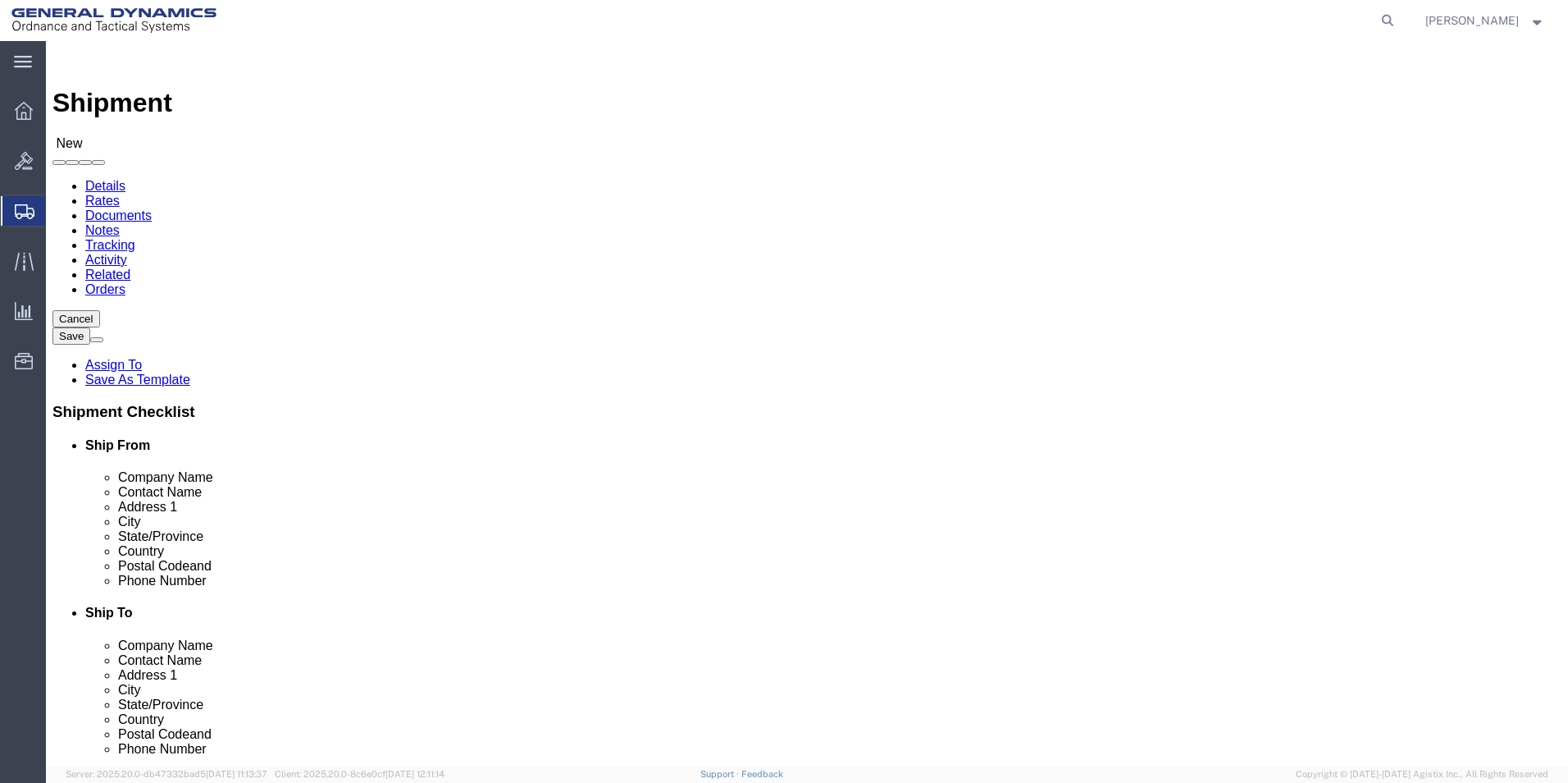
checkbox input "true"
select select "PA"
type input "Britney Atkins/Craig Fisher"
click input "text"
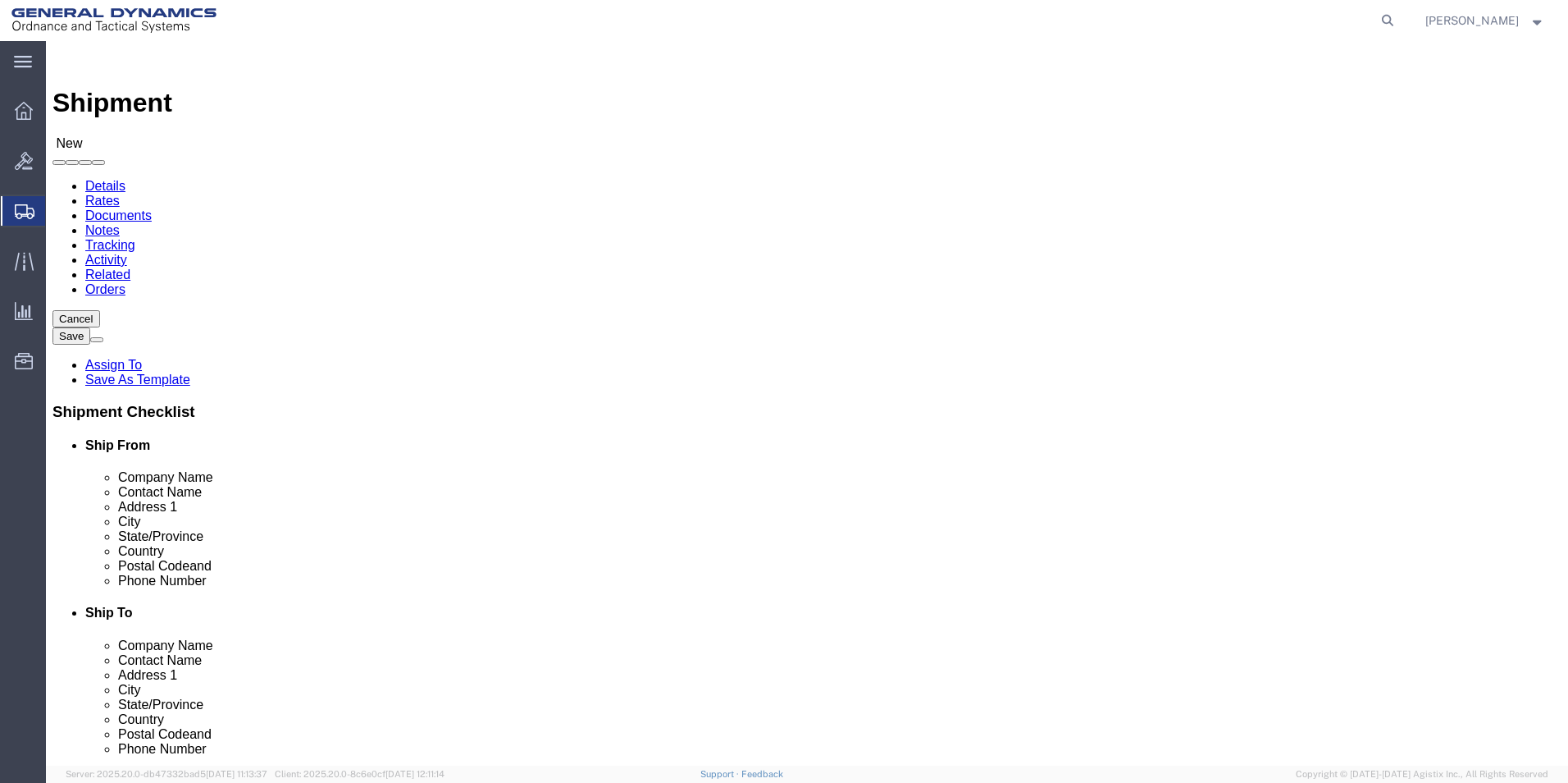
type input "Johnson Gage Company"
type input "Mike Belisle"
click p "- The Johnson Gage Co - (Mike Belisle) 534 Cottage Grove Rd, Bloomfield, CT, 06…"
type input "The Johnson Gage Co"
type input "Mike Belisle"
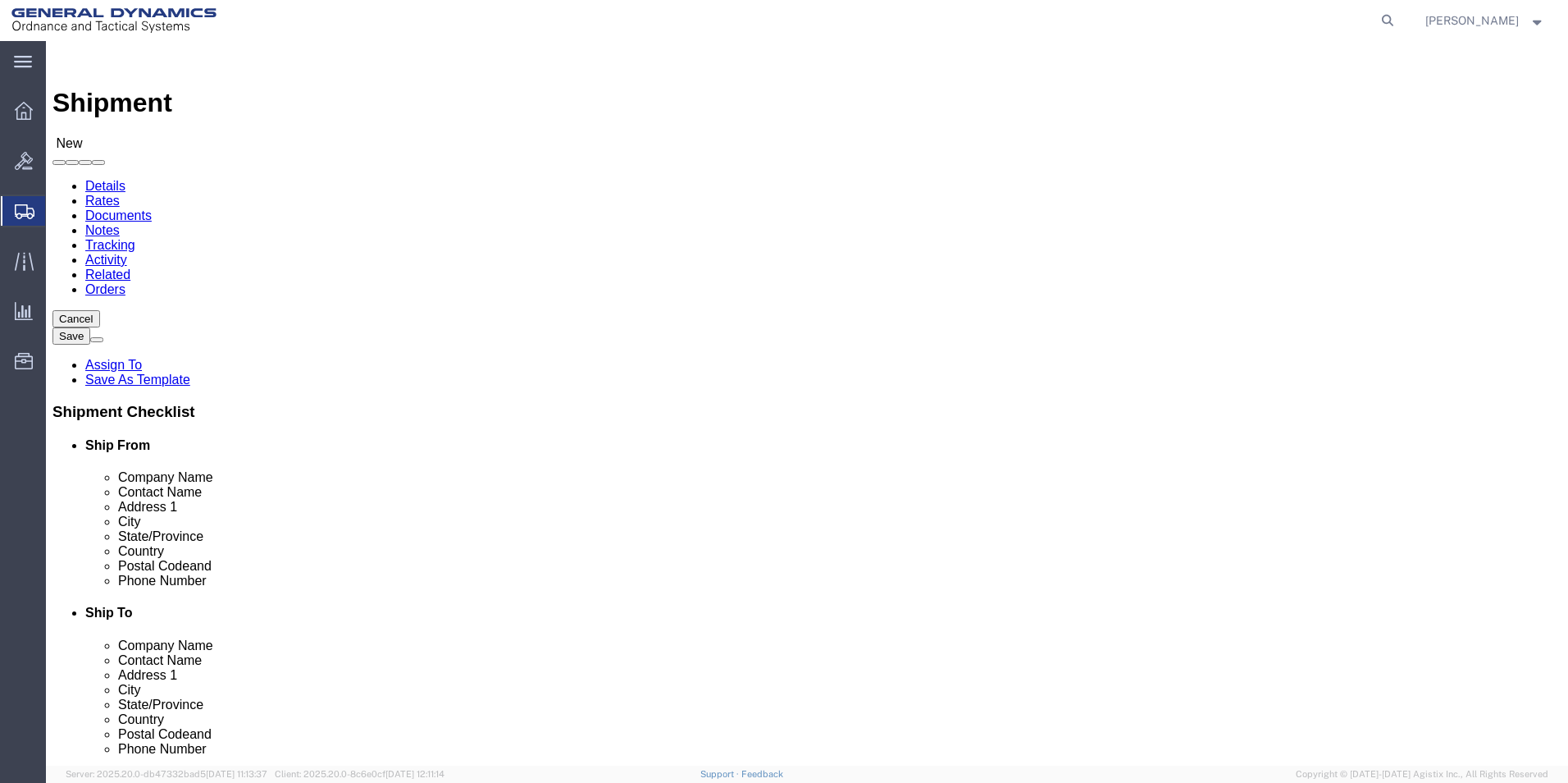
type input "534 Cottage Grove Rd"
type input "Bloomfield"
type input "06002-3032"
select select "CT"
type input "Mike Belisle"
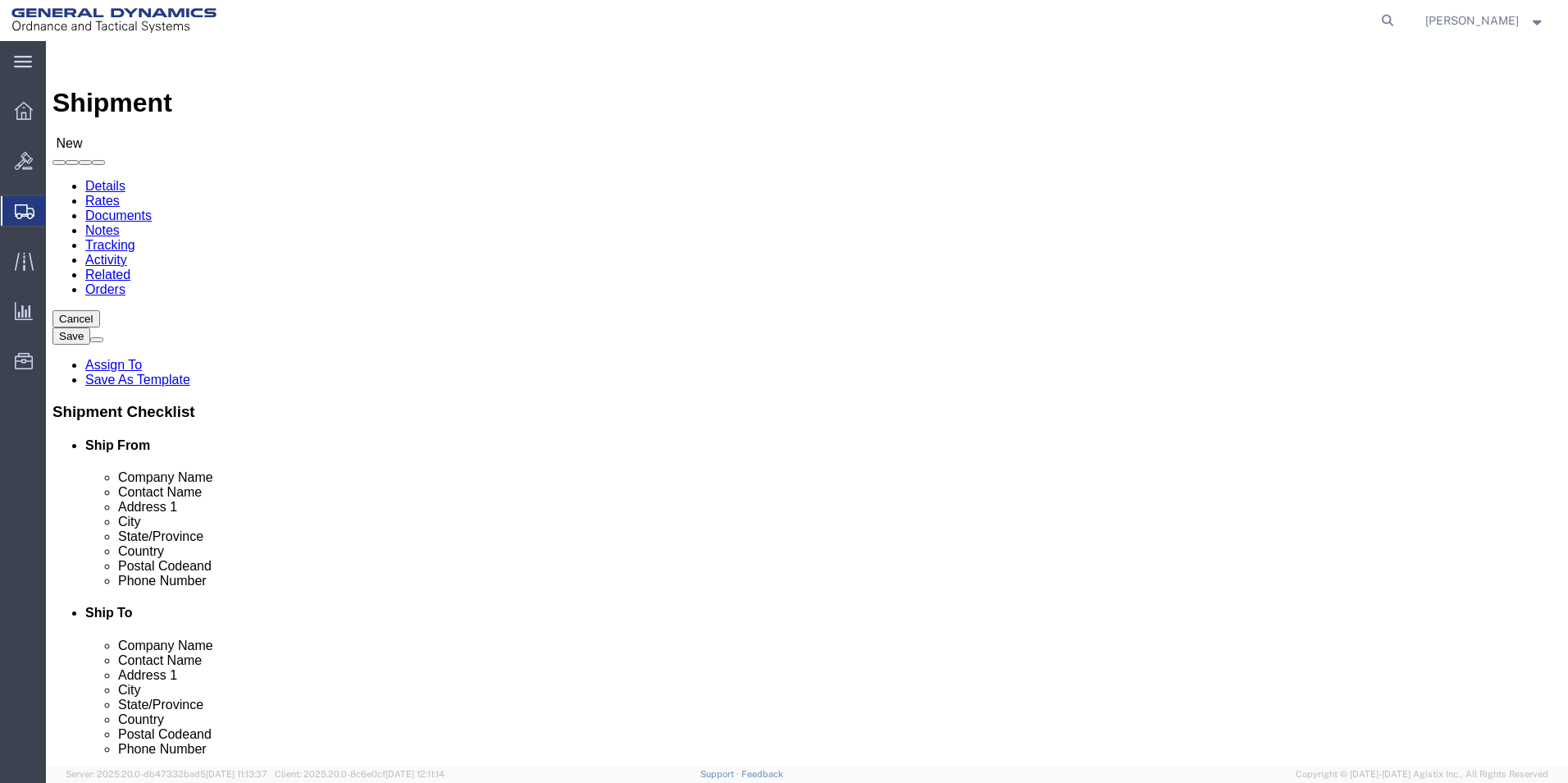
click input "text"
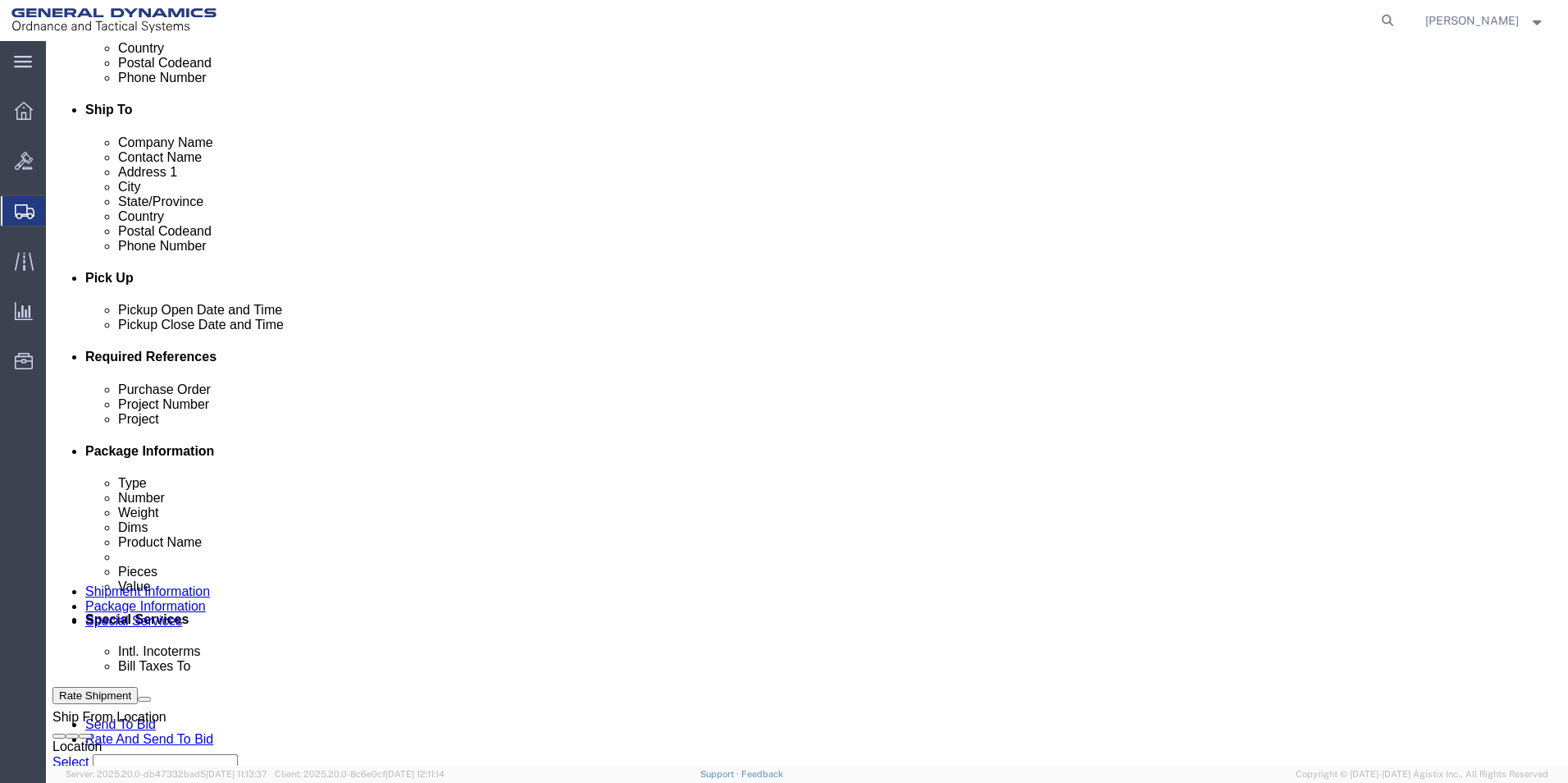
scroll to position [575, 0]
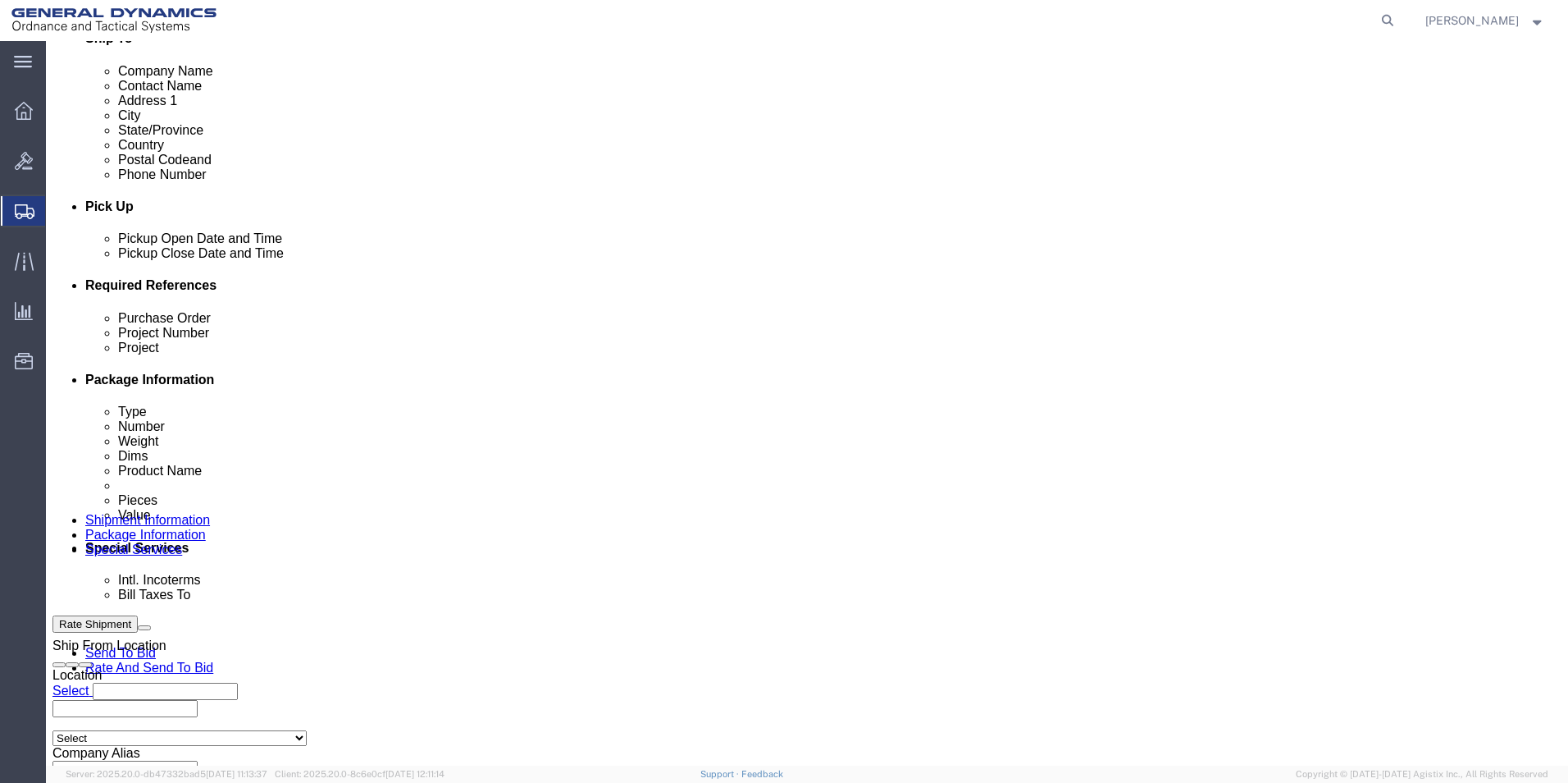
type input "860-242-5541"
click input "text"
type input "na"
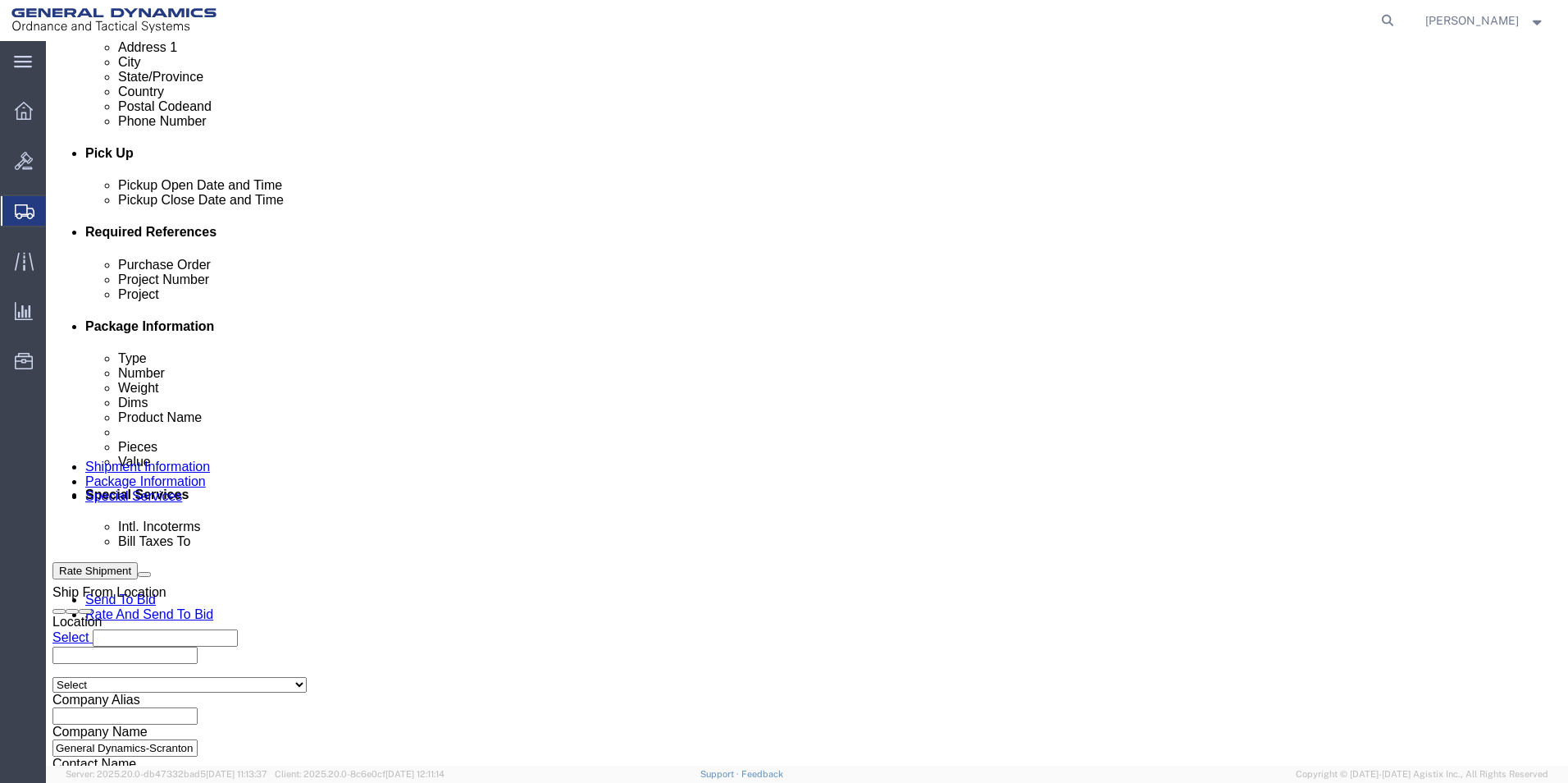
scroll to position [684, 0]
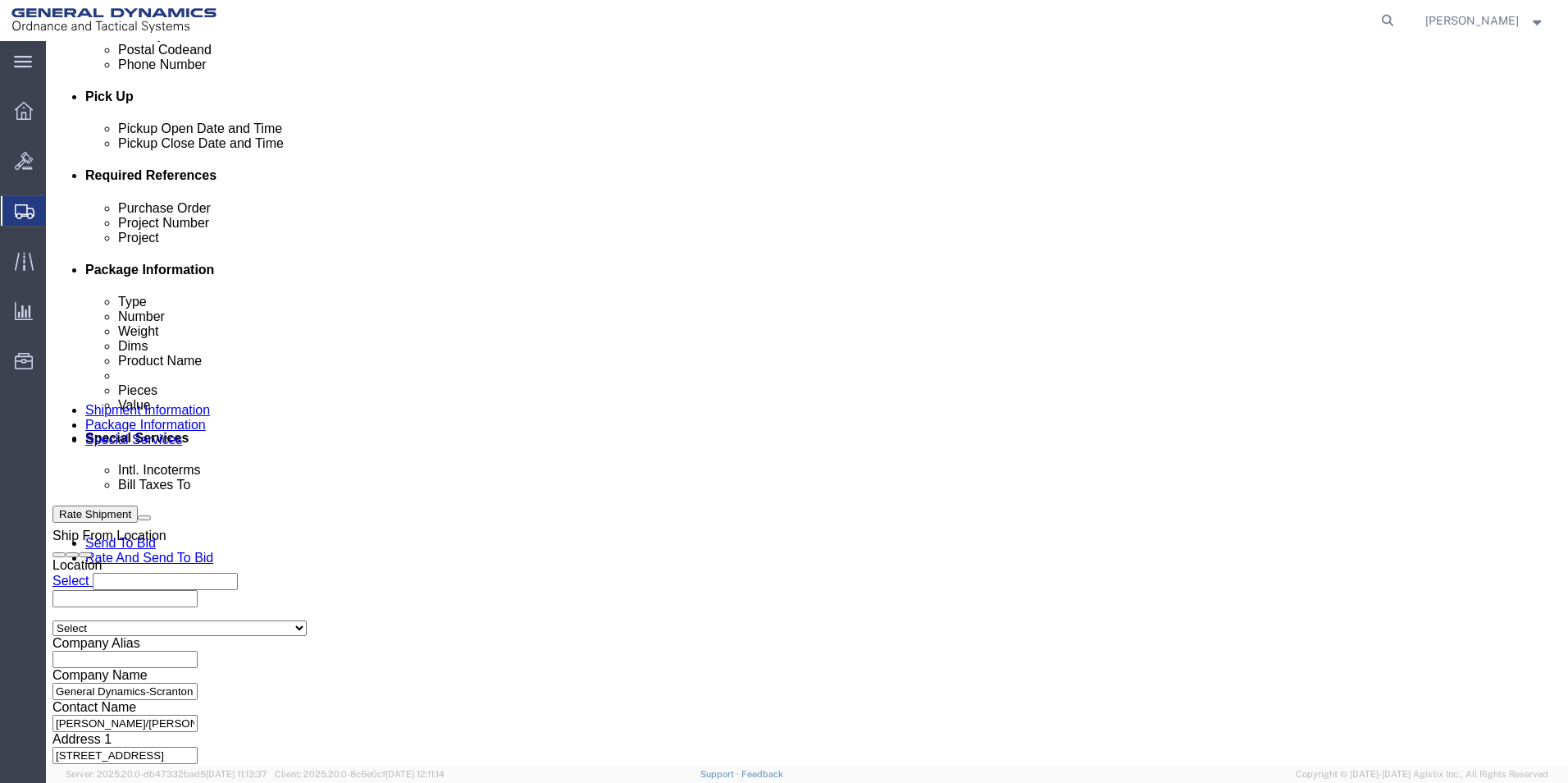
type input "na"
click button "Continue"
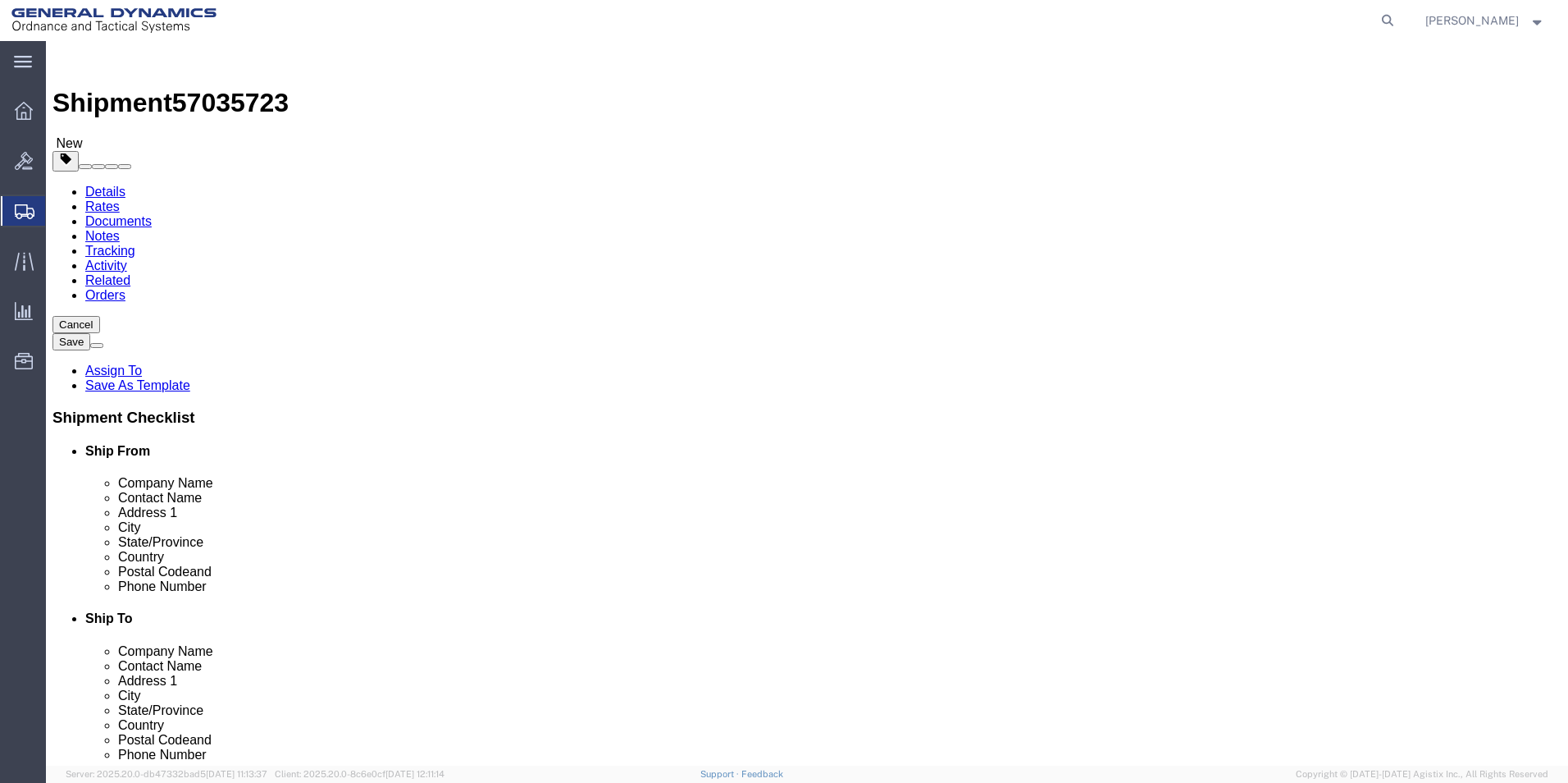
click select "Select Bale(s) Basket(s) Bolt(s) Bottle(s) Buckets Bulk Bundle(s) Can(s) Cardbo…"
select select "ENV"
click select "Select Bale(s) Basket(s) Bolt(s) Bottle(s) Buckets Bulk Bundle(s) Can(s) Cardbo…"
type input "9.50"
type input "12.50"
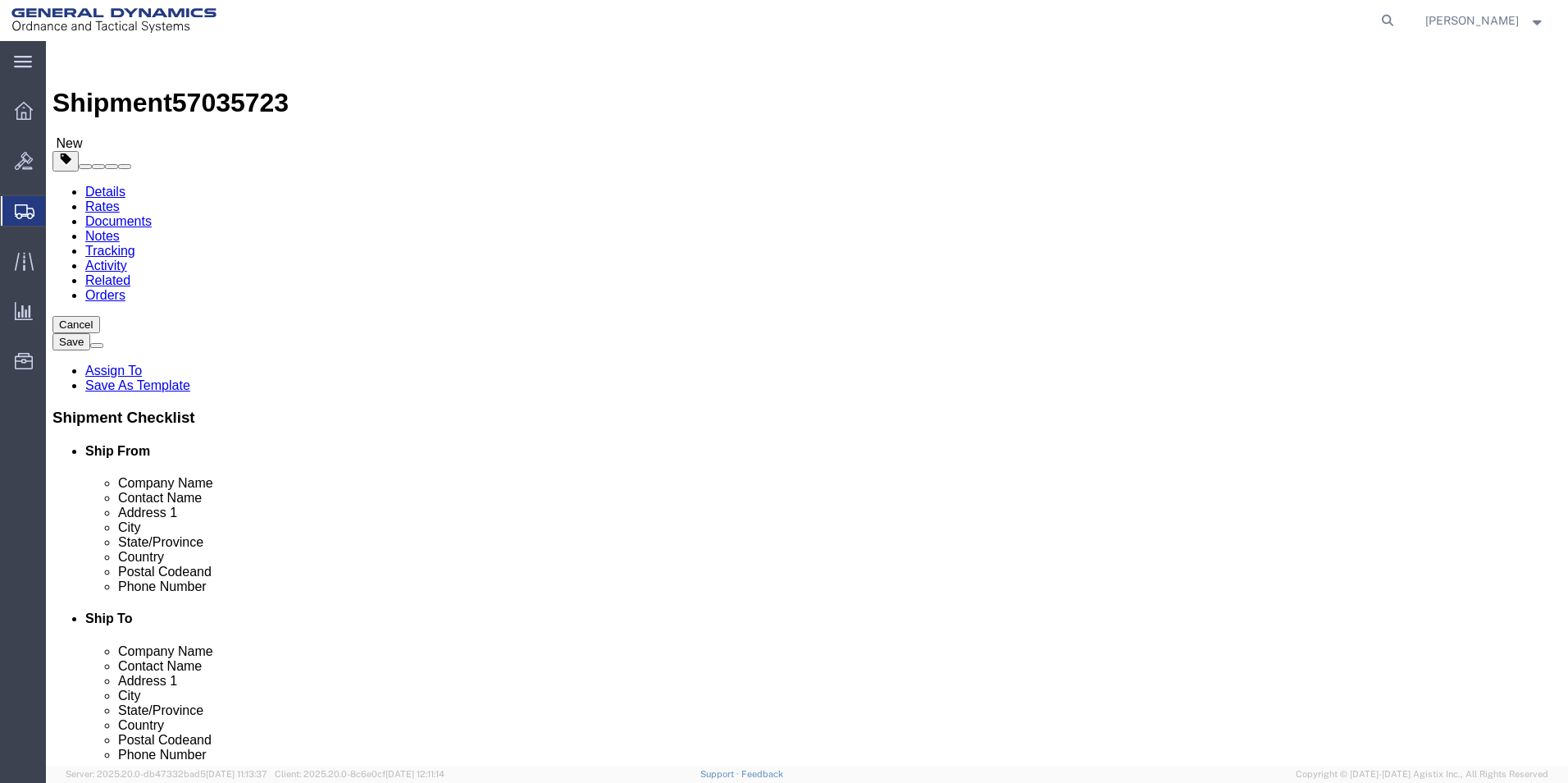
type input "0.25"
type input "1"
click link "Add Content"
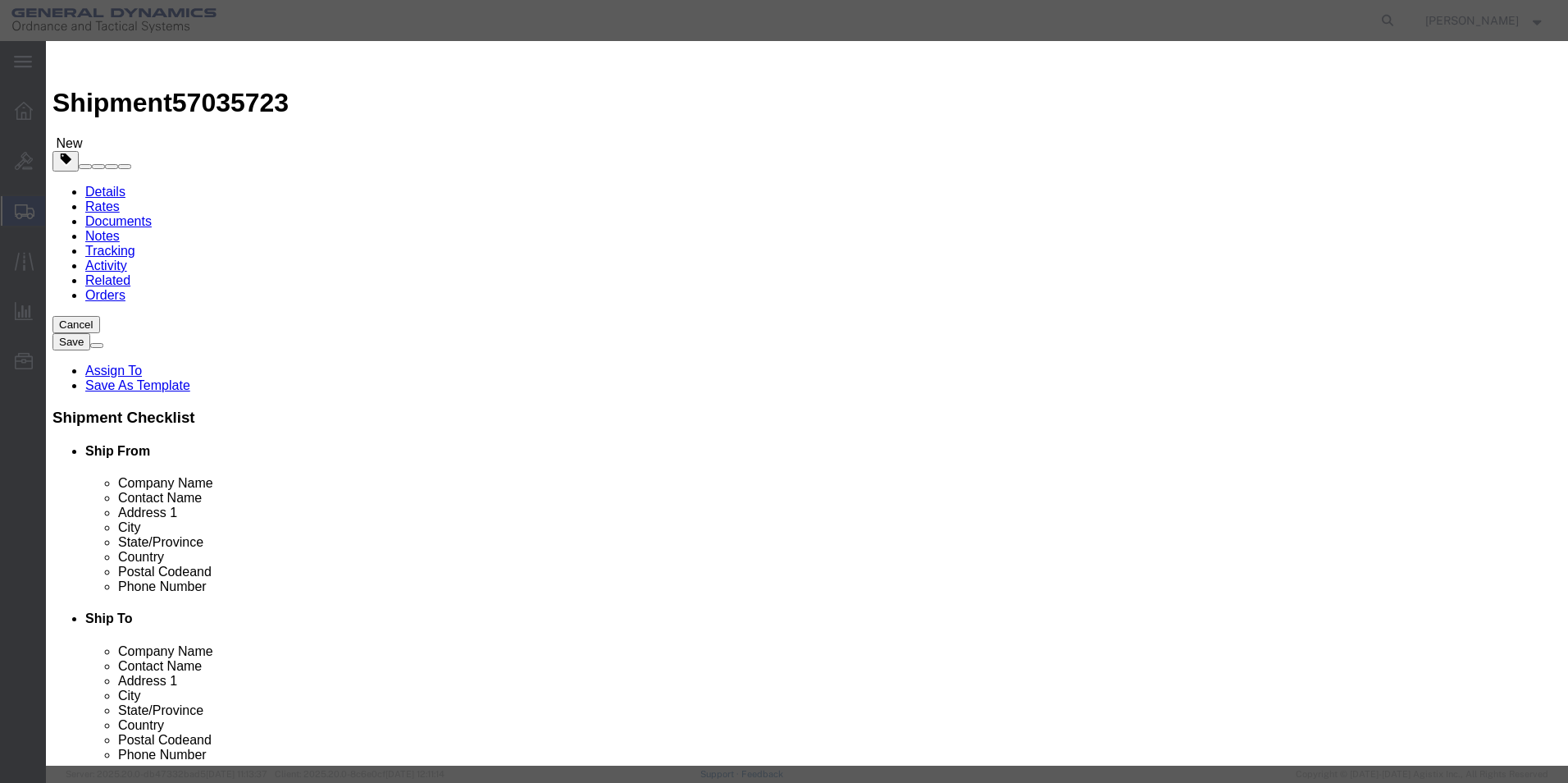
click input "text"
type input "Drawing"
type input "1"
click textarea
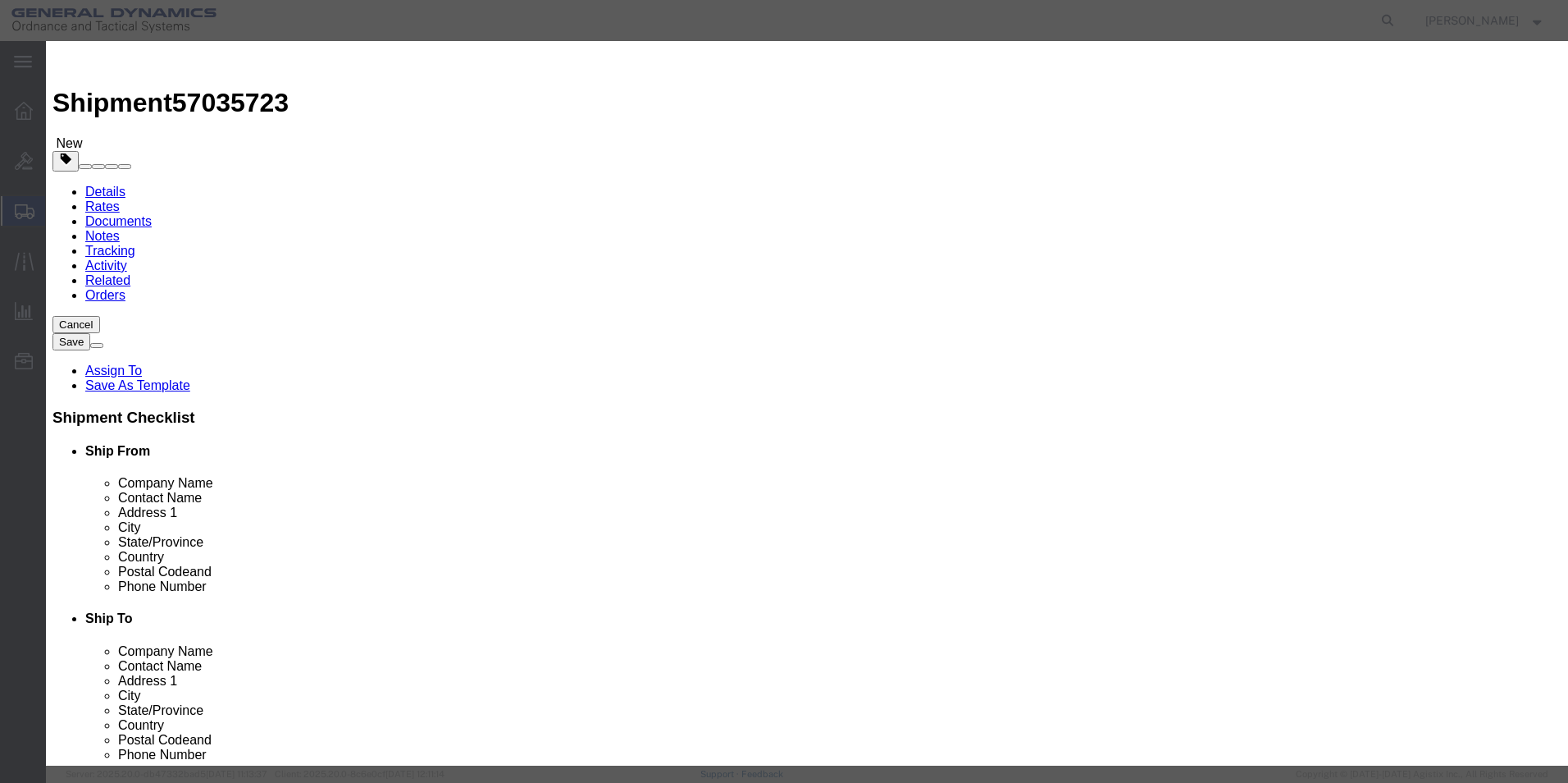
type textarea "41G00-18"
click button "Save & Close"
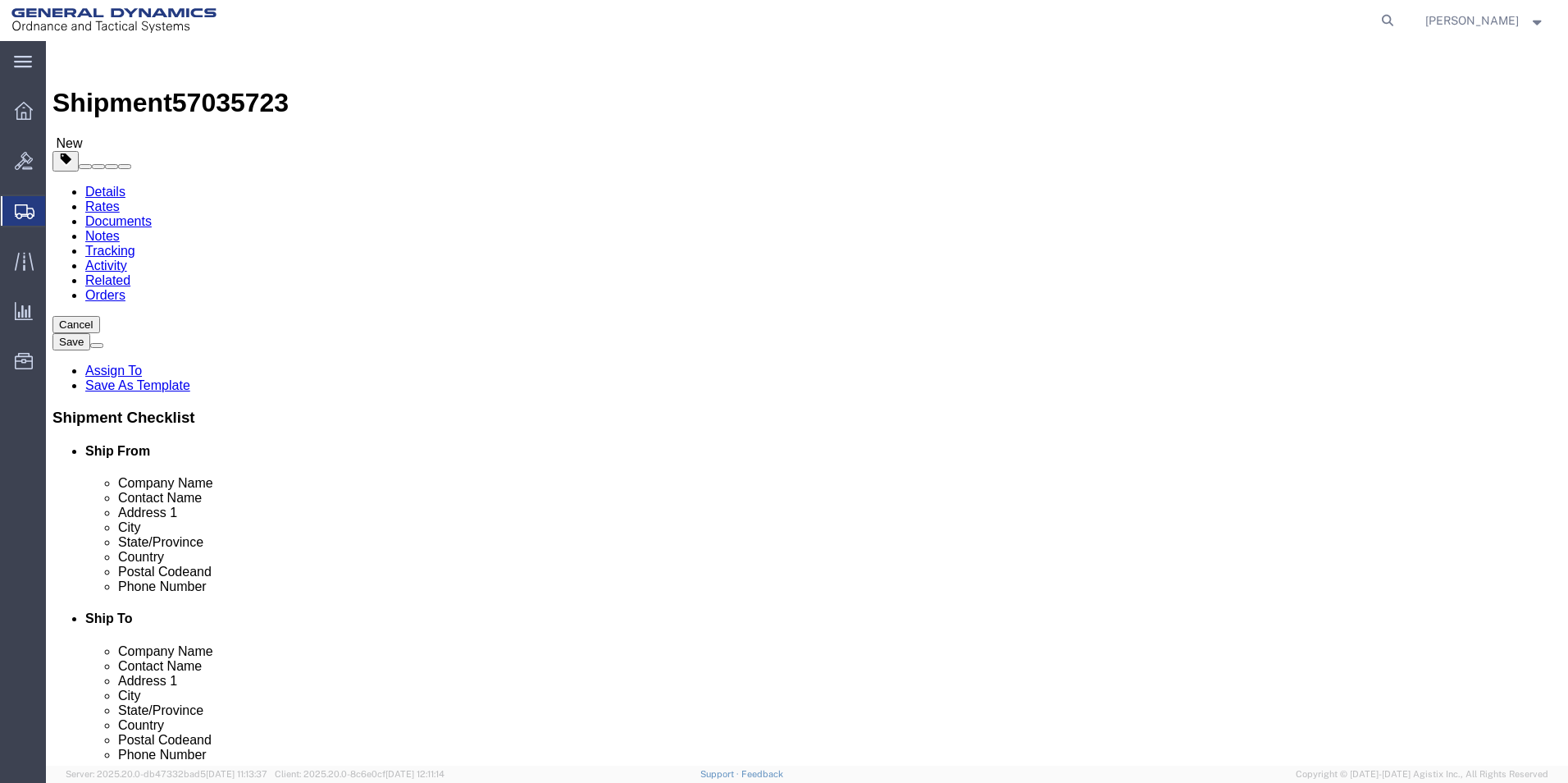
click button "Continue"
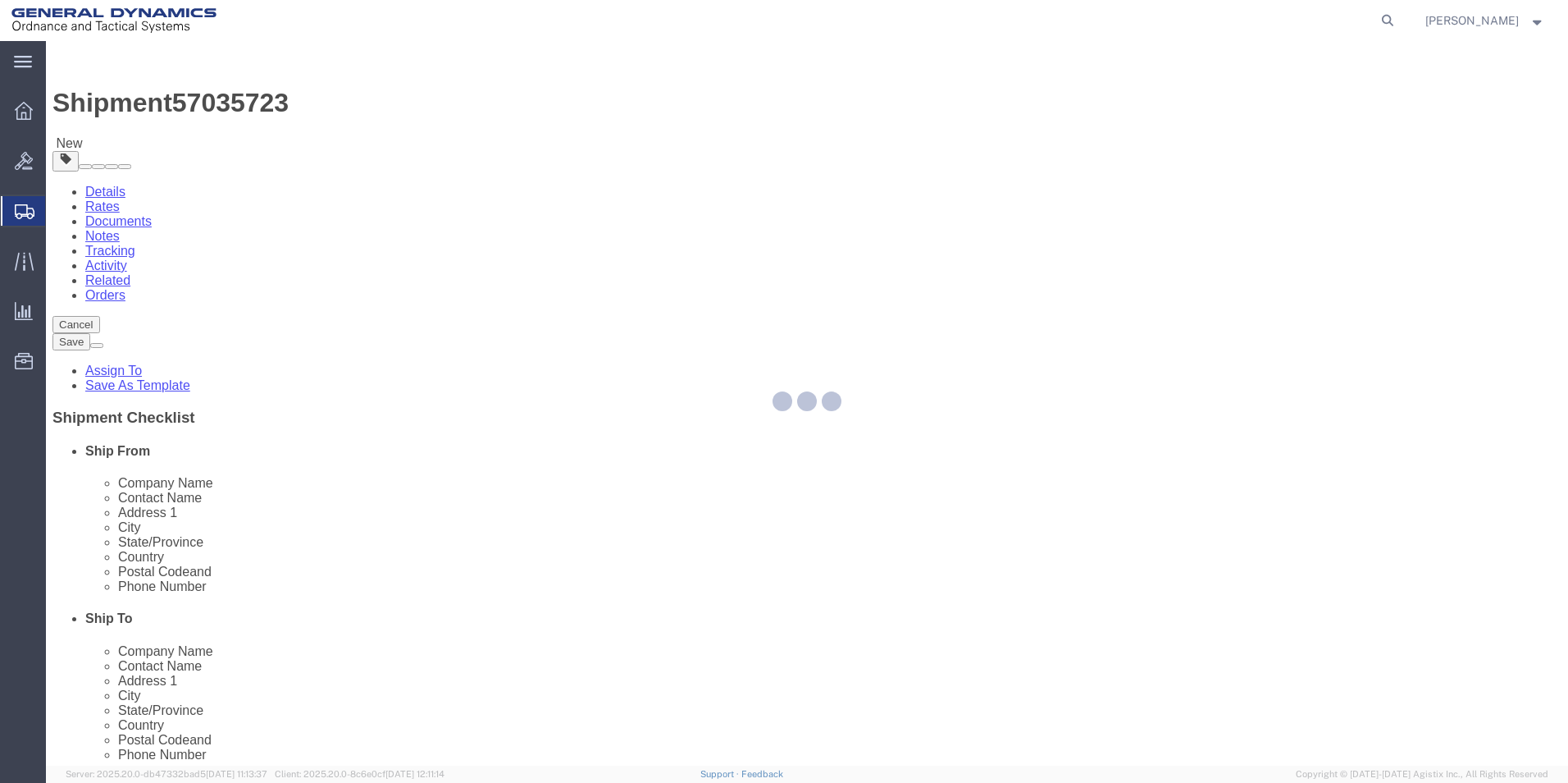
select select
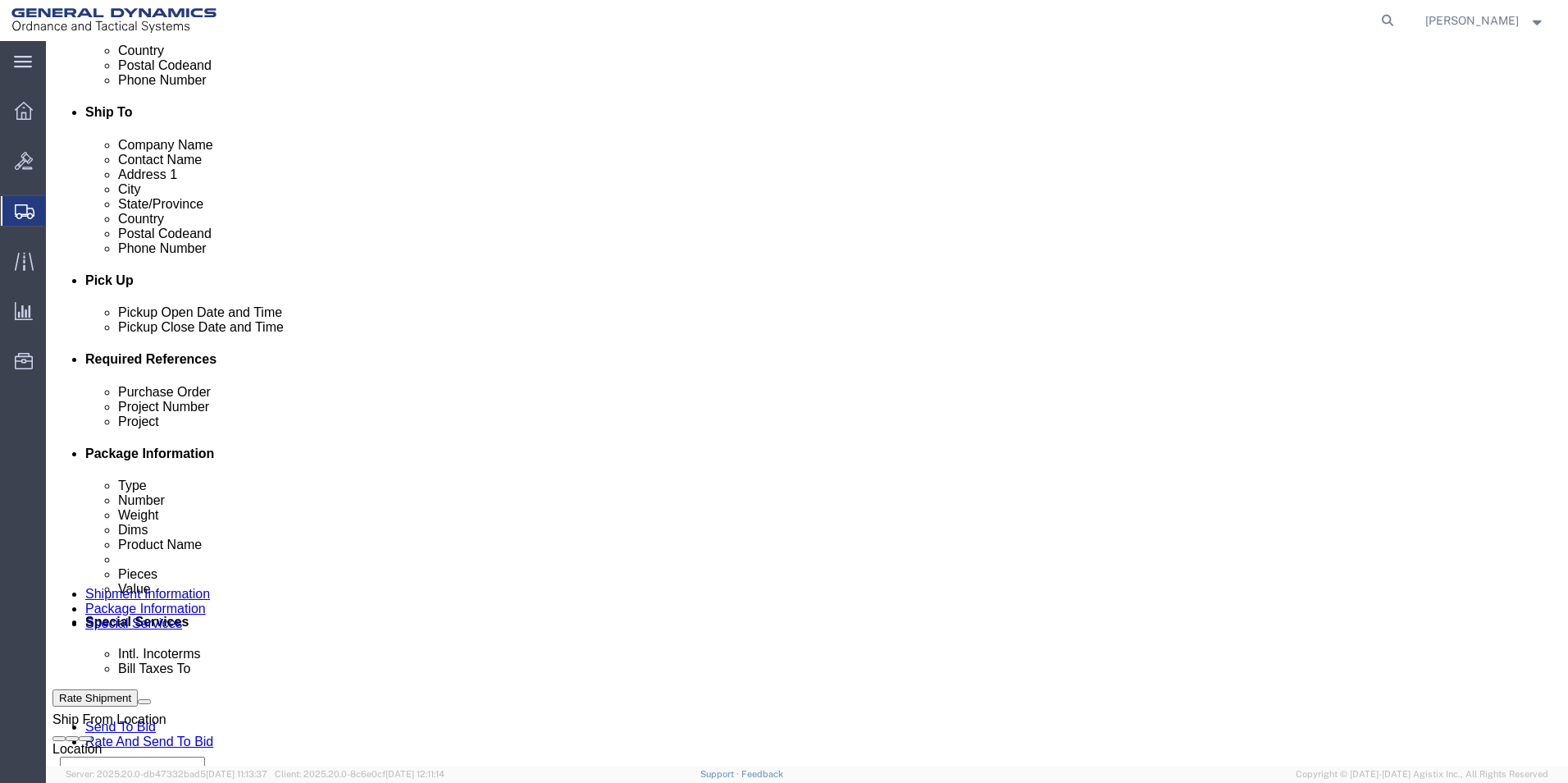
scroll to position [575, 0]
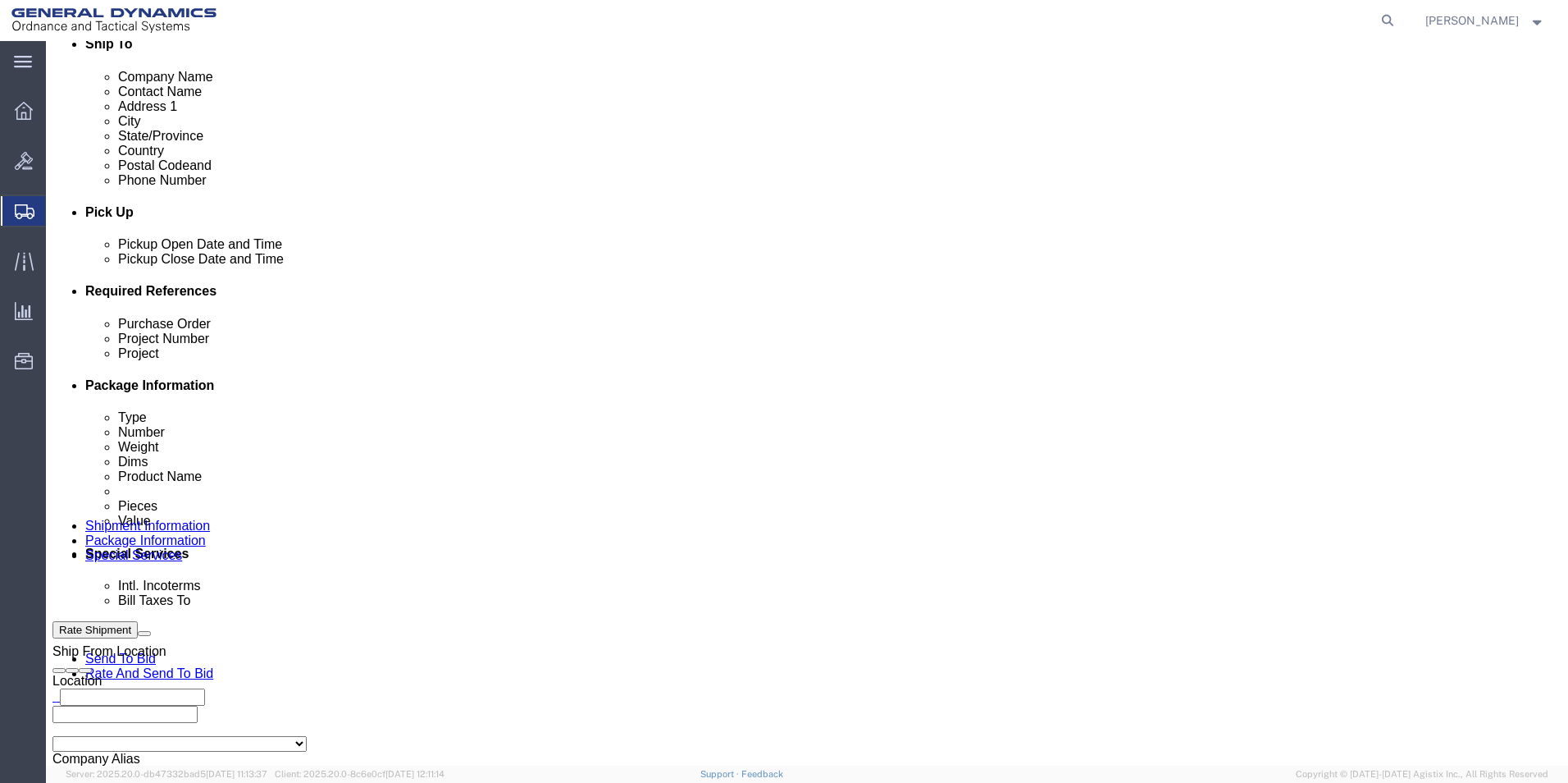
click select "Select Recipient Account Sender/Shipper Third Party Account"
select select "SHIP"
click select "Select Recipient Account Sender/Shipper Third Party Account"
click div "Billing Location Select Select My Profile Location GD-OTS Anniston (Commerce) G…"
click div "Please fix the following errors Ship From Location Location My Profile Location…"
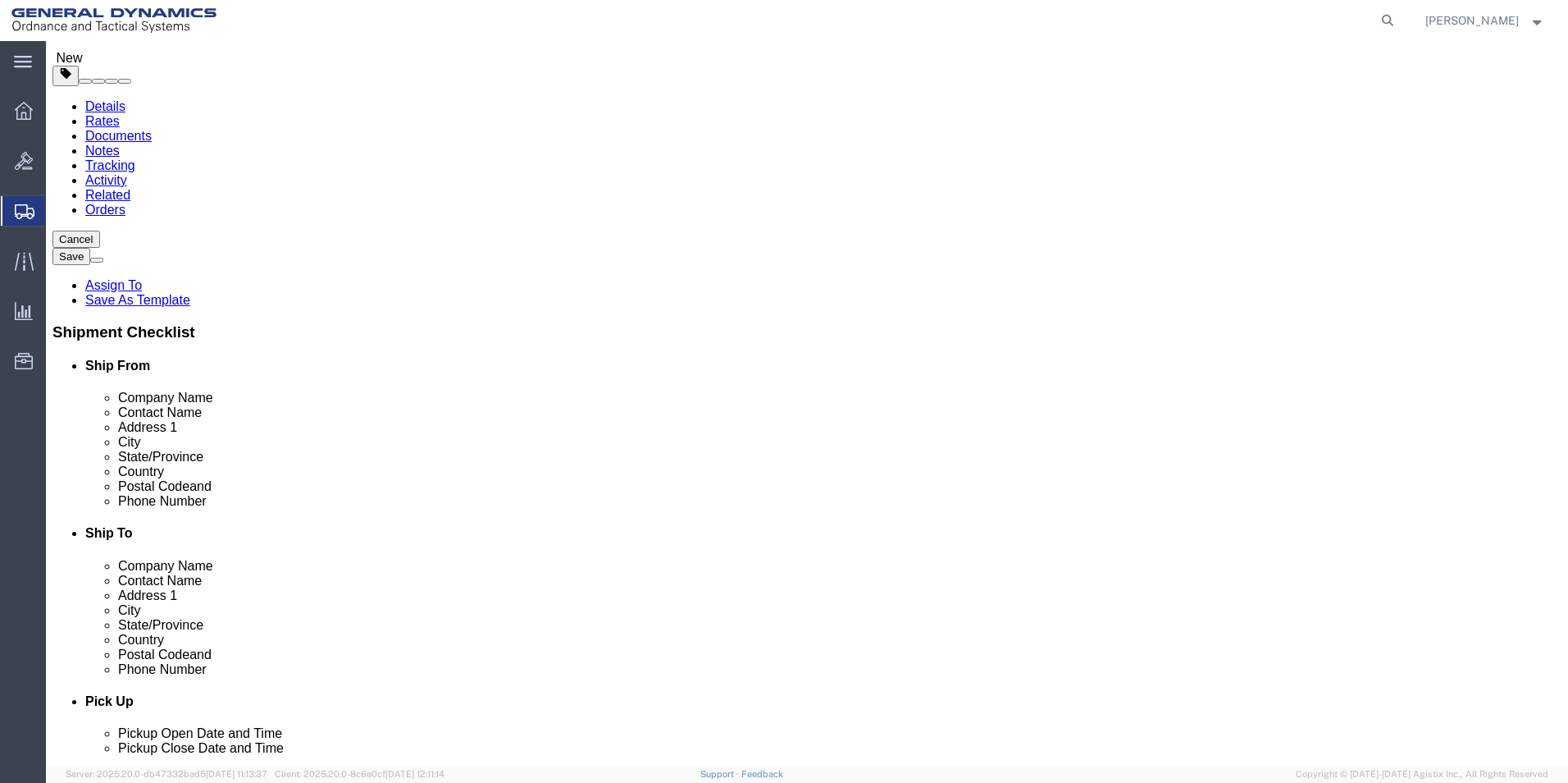
scroll to position [0, 0]
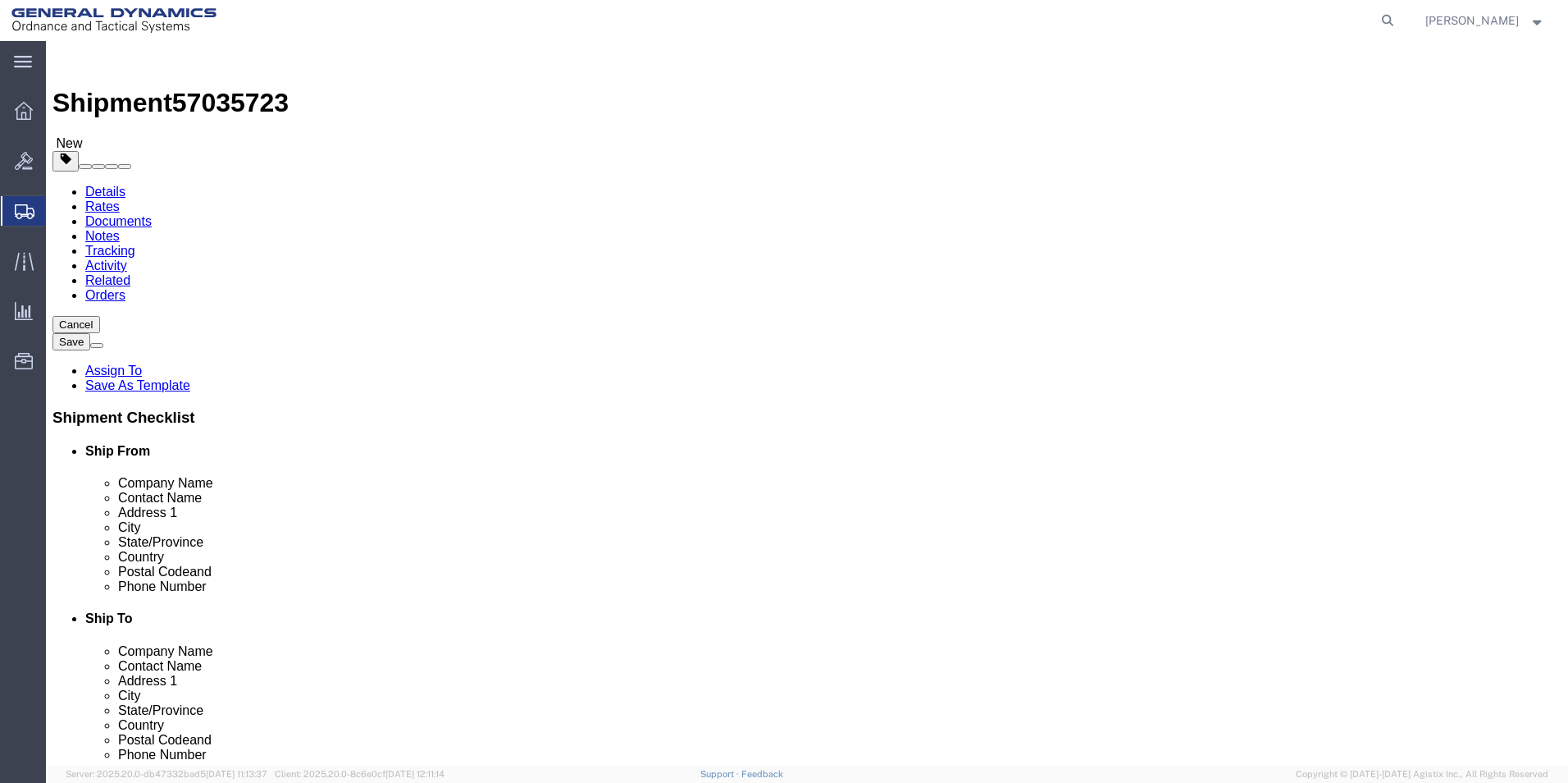
click button "Rate Shipment"
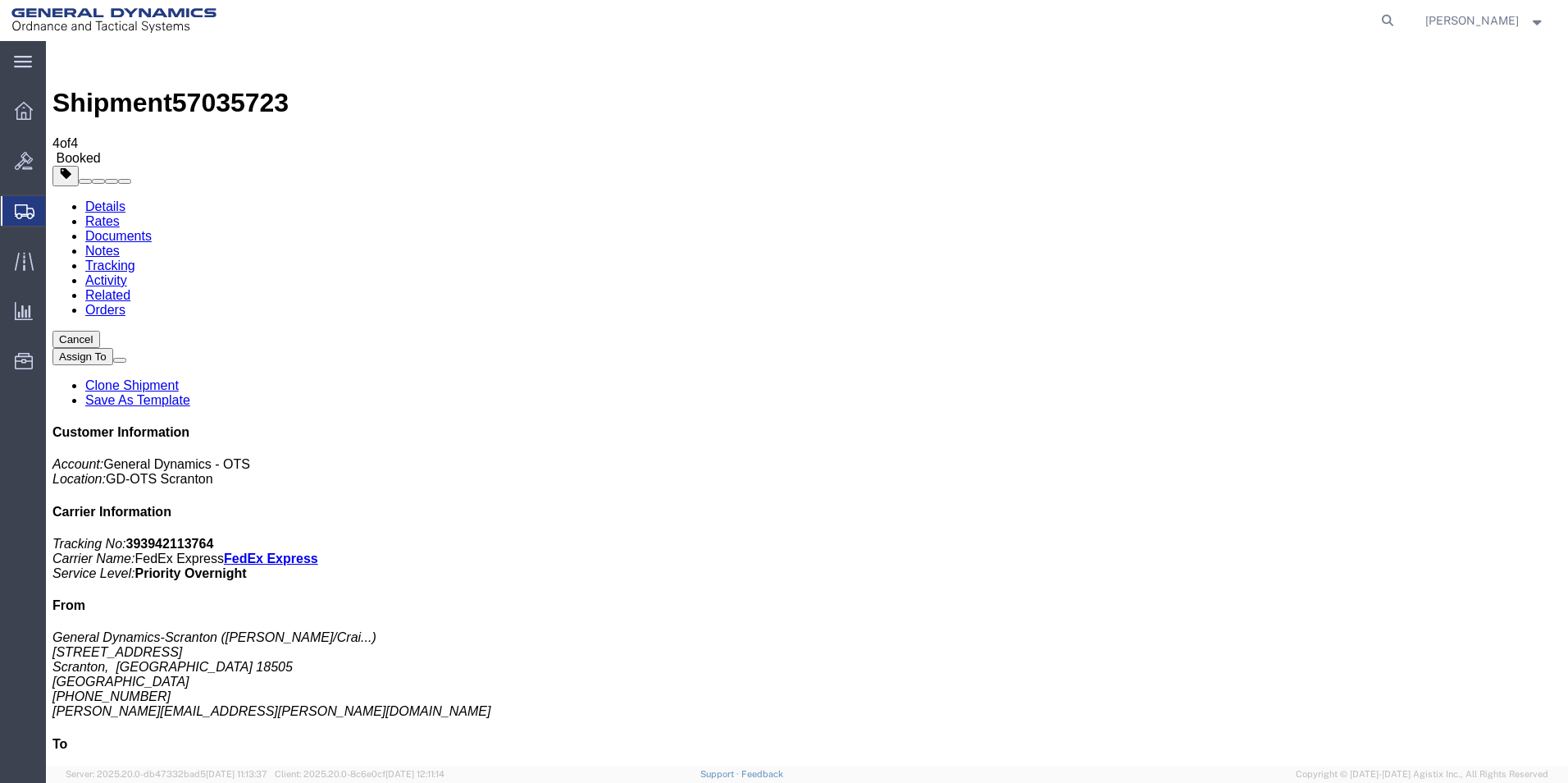
drag, startPoint x: 23, startPoint y: 115, endPoint x: 39, endPoint y: 119, distance: 16.5
click at [23, 115] on icon at bounding box center [24, 110] width 18 height 18
